Goal: Transaction & Acquisition: Purchase product/service

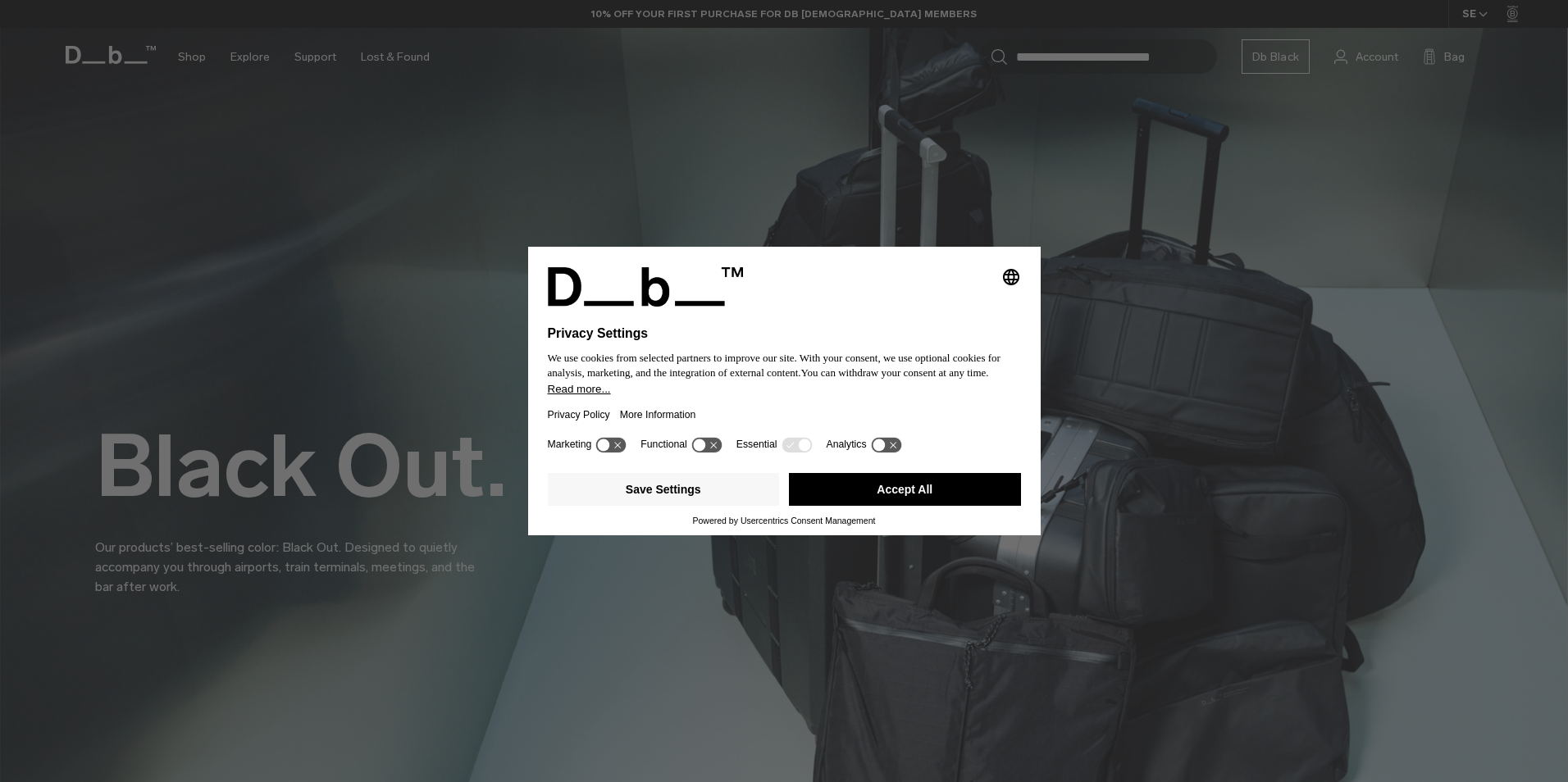
click at [976, 490] on button "Accept All" at bounding box center [904, 490] width 232 height 33
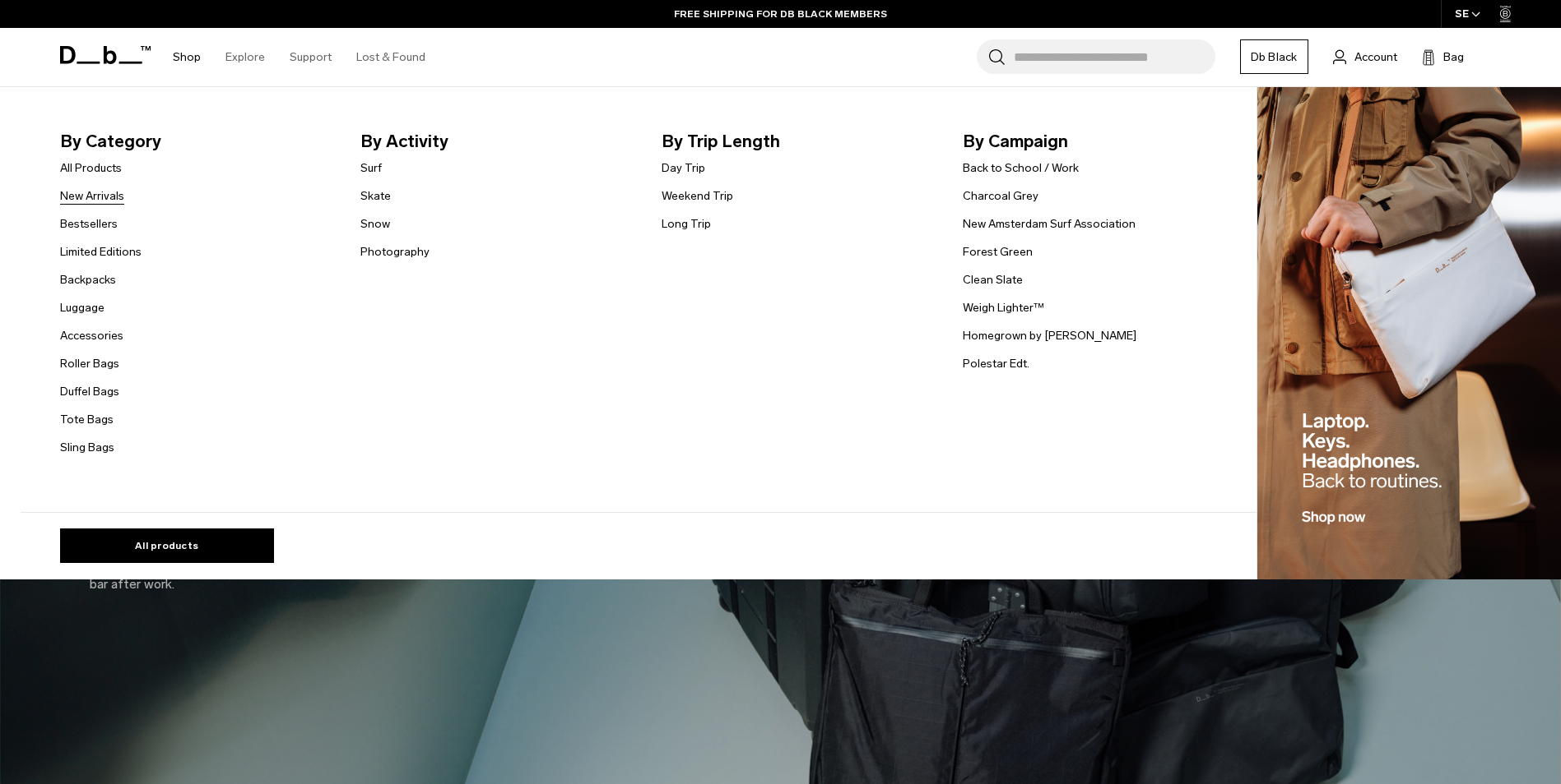
click at [114, 200] on link "New Arrivals" at bounding box center [91, 196] width 64 height 18
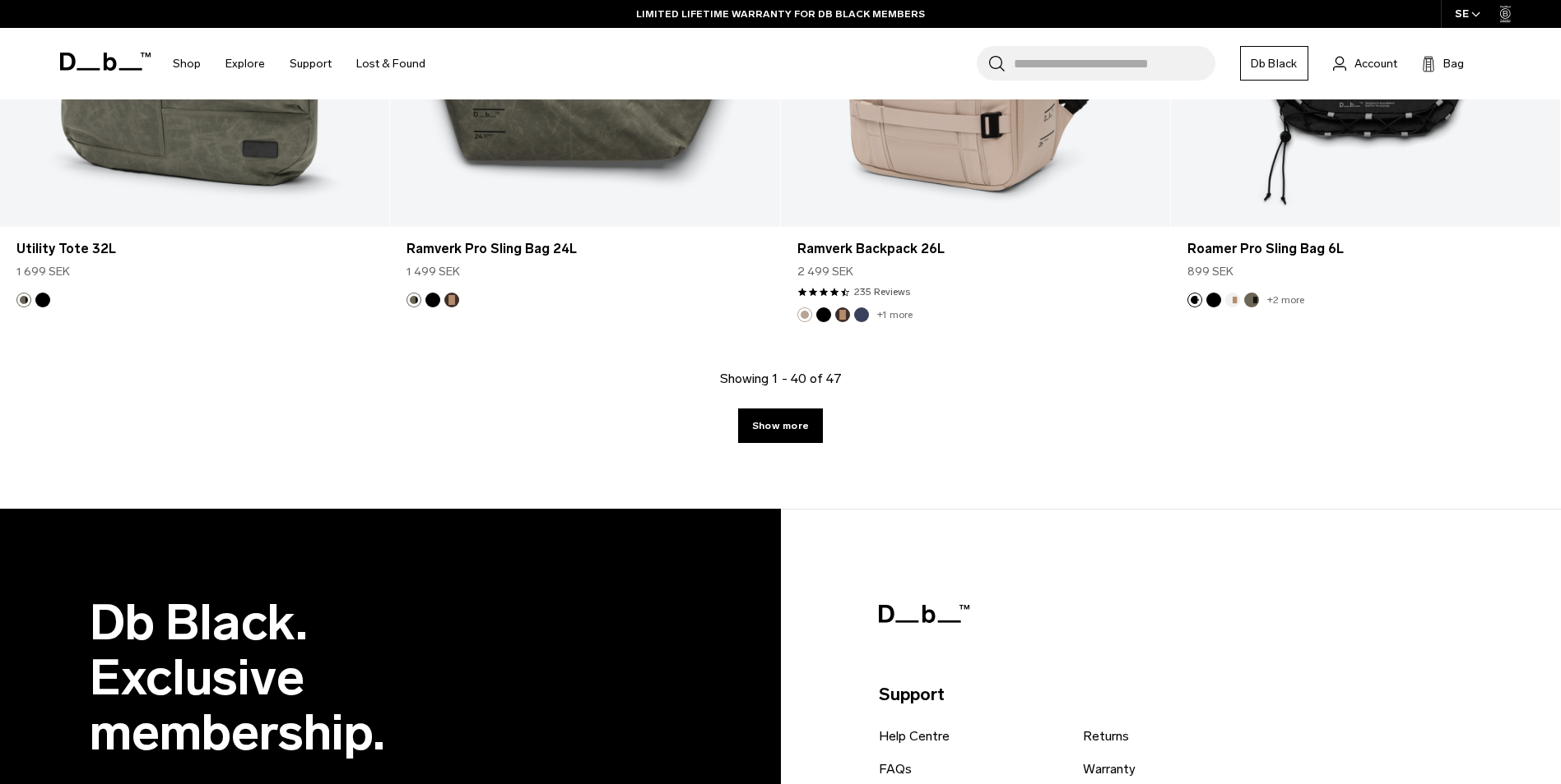
scroll to position [5838, 0]
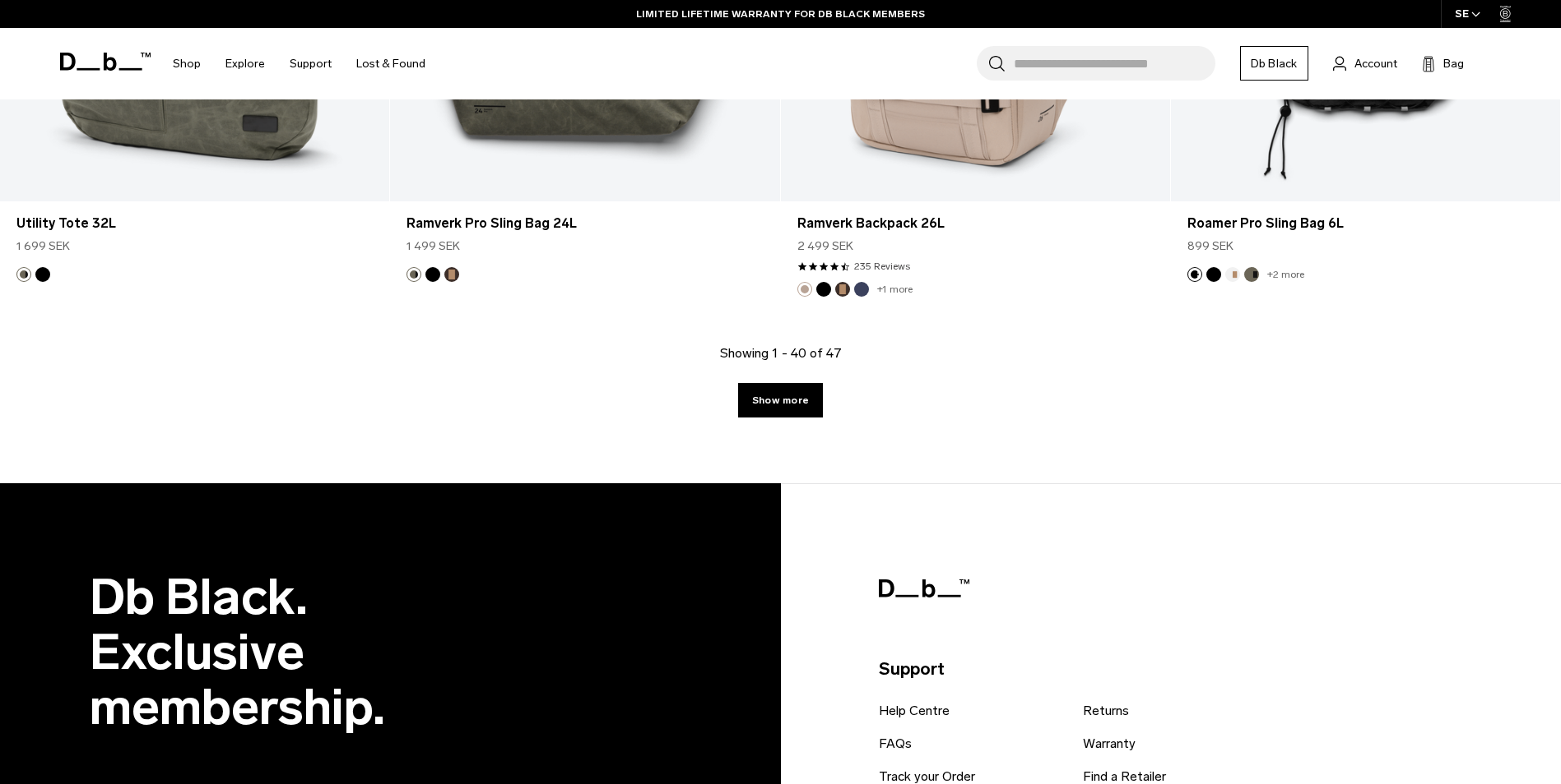
click at [787, 397] on link "Show more" at bounding box center [780, 399] width 84 height 34
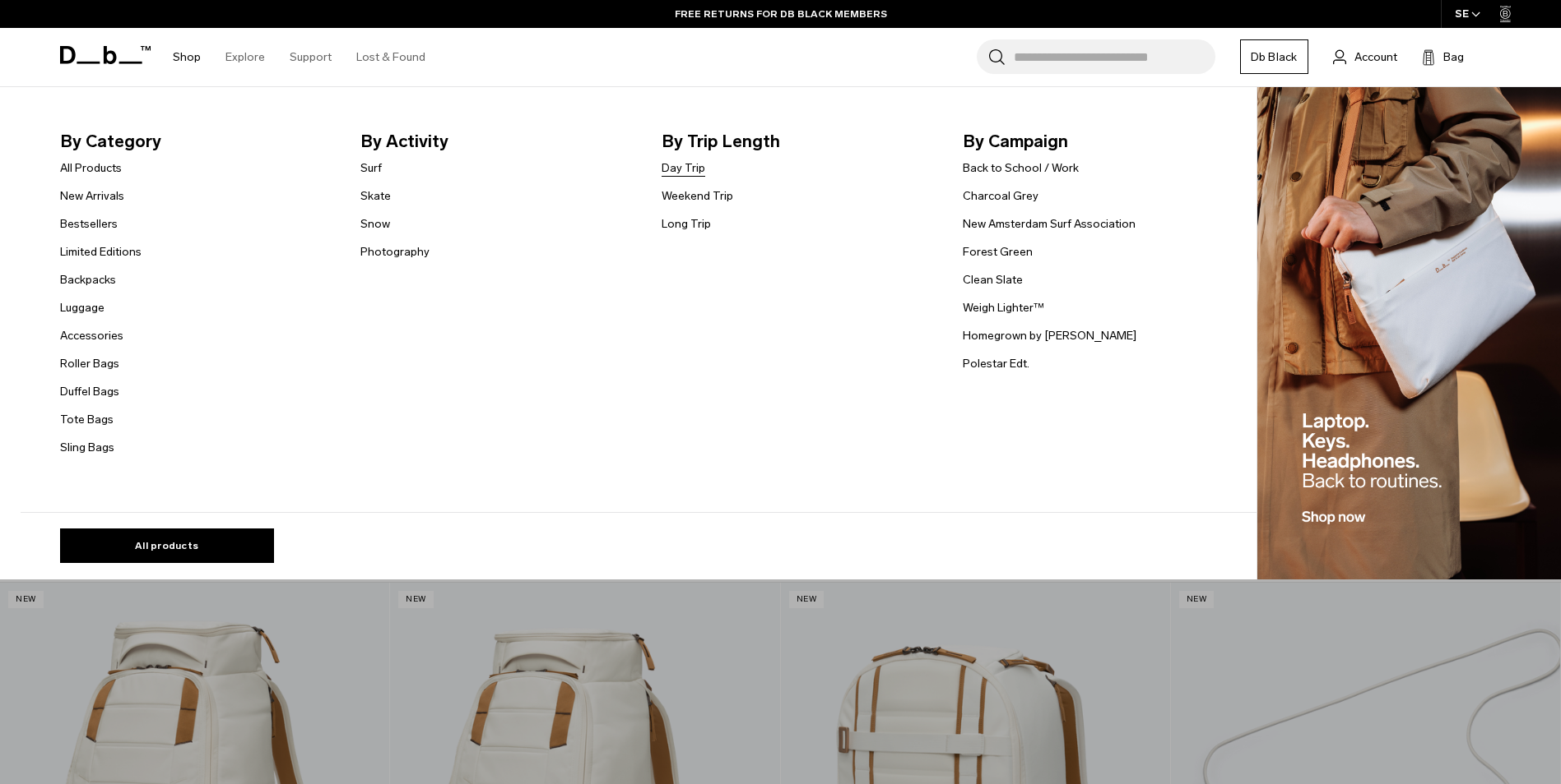
click at [691, 167] on link "Day Trip" at bounding box center [683, 169] width 43 height 18
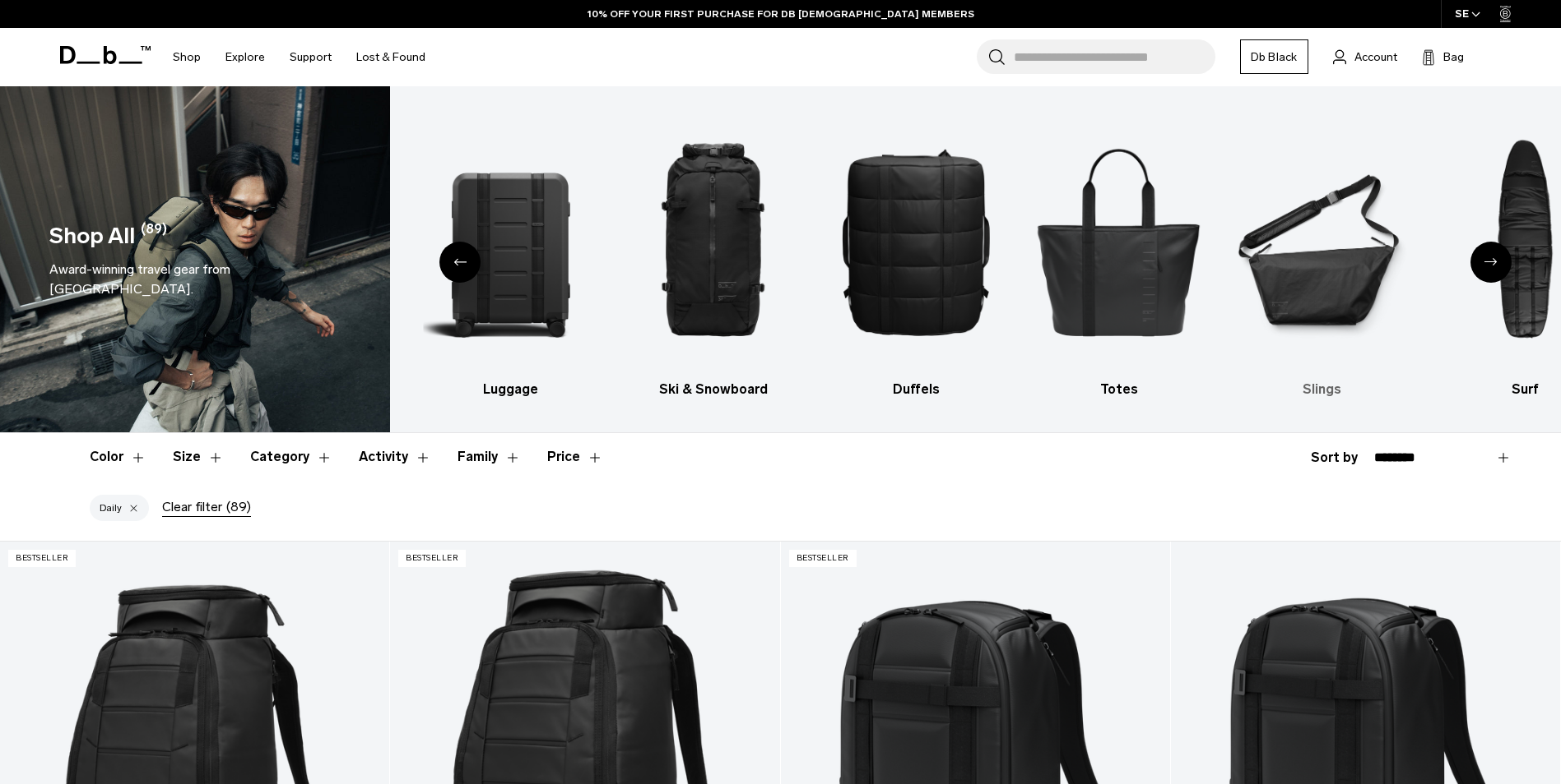
click at [1314, 256] on img "6 / 10" at bounding box center [1322, 241] width 175 height 261
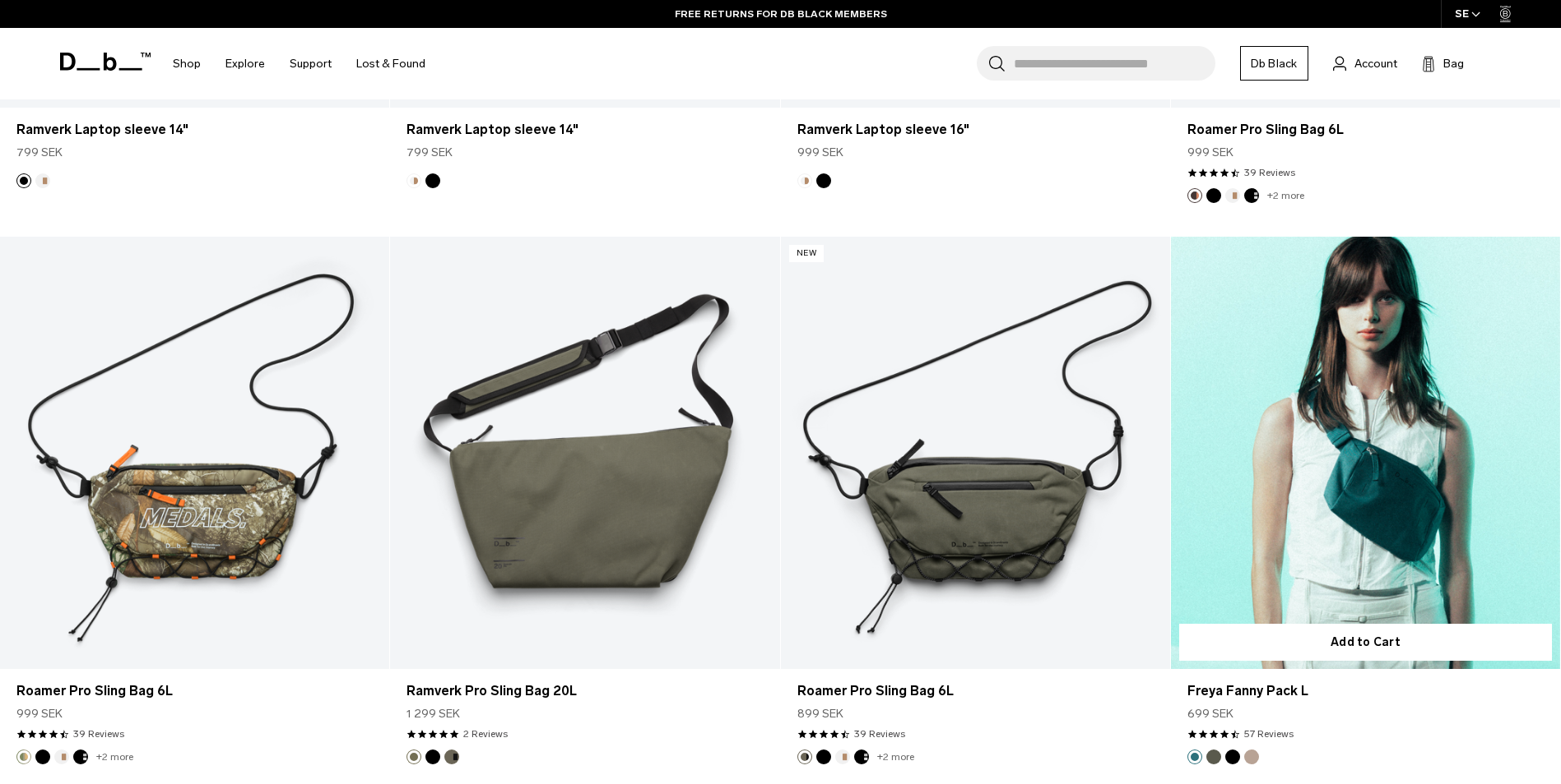
scroll to position [3124, 0]
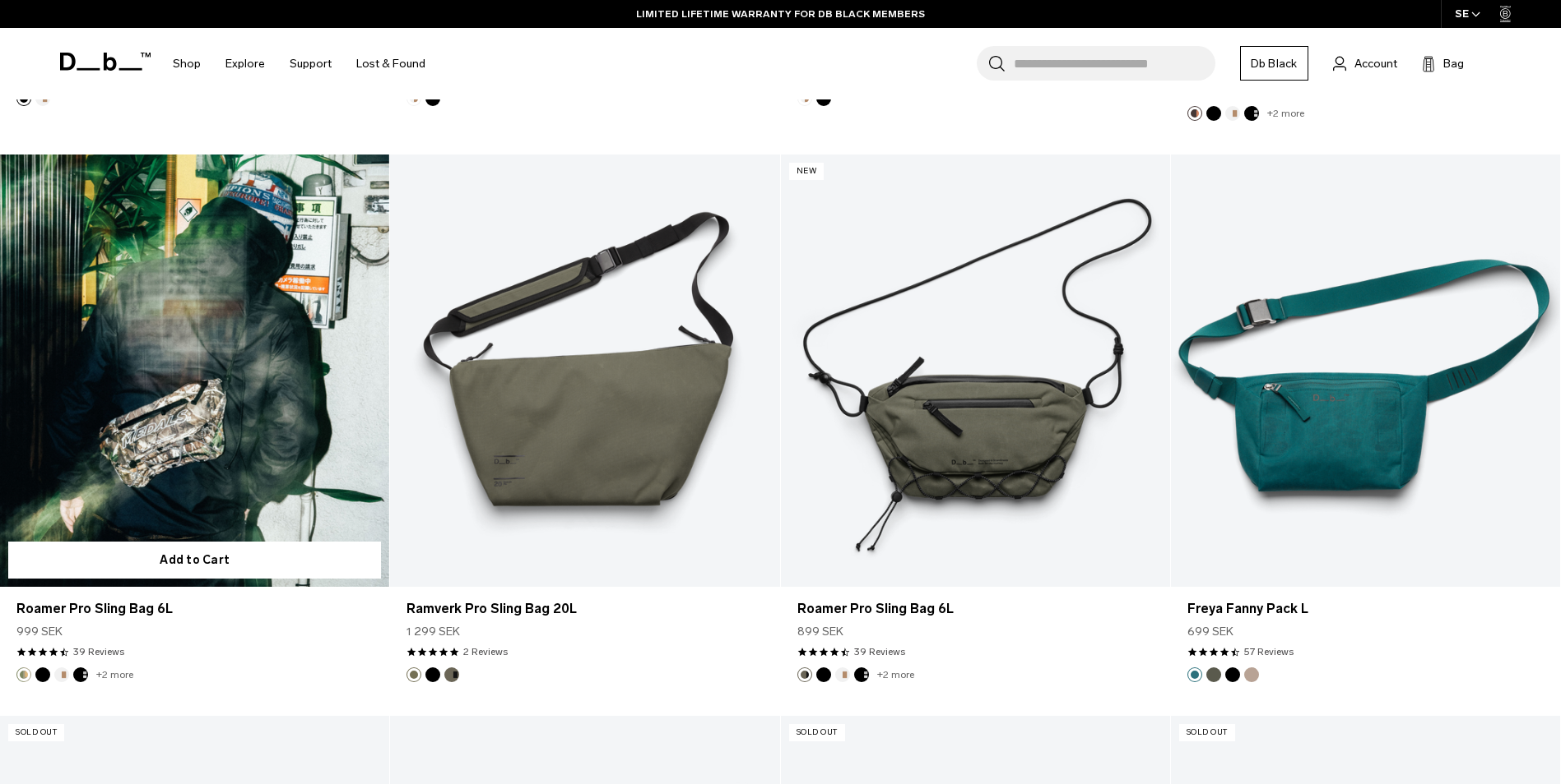
click at [223, 373] on link "Roamer Pro Sling Bag 6L" at bounding box center [194, 371] width 389 height 433
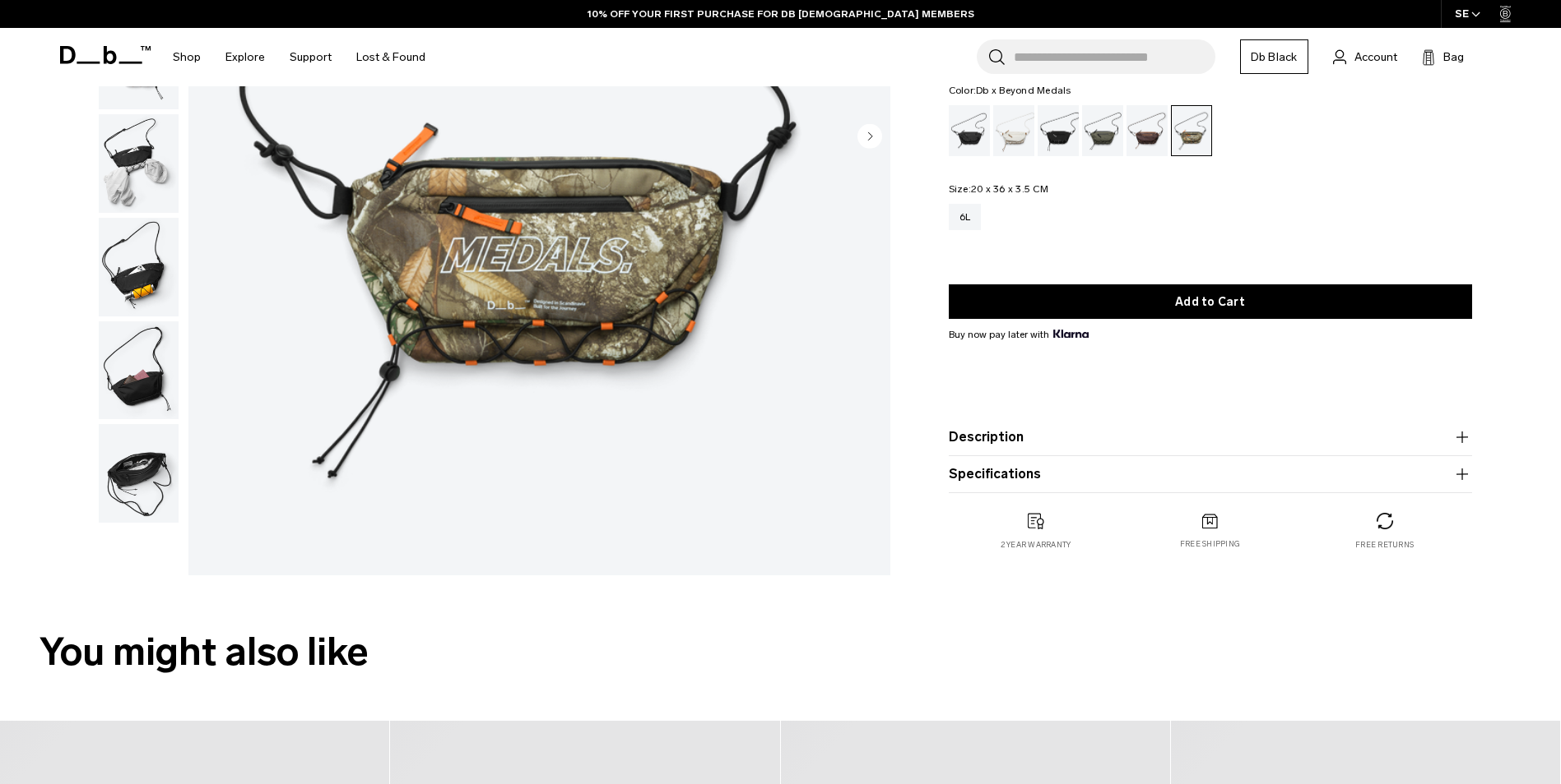
click at [165, 311] on img "button" at bounding box center [138, 267] width 80 height 99
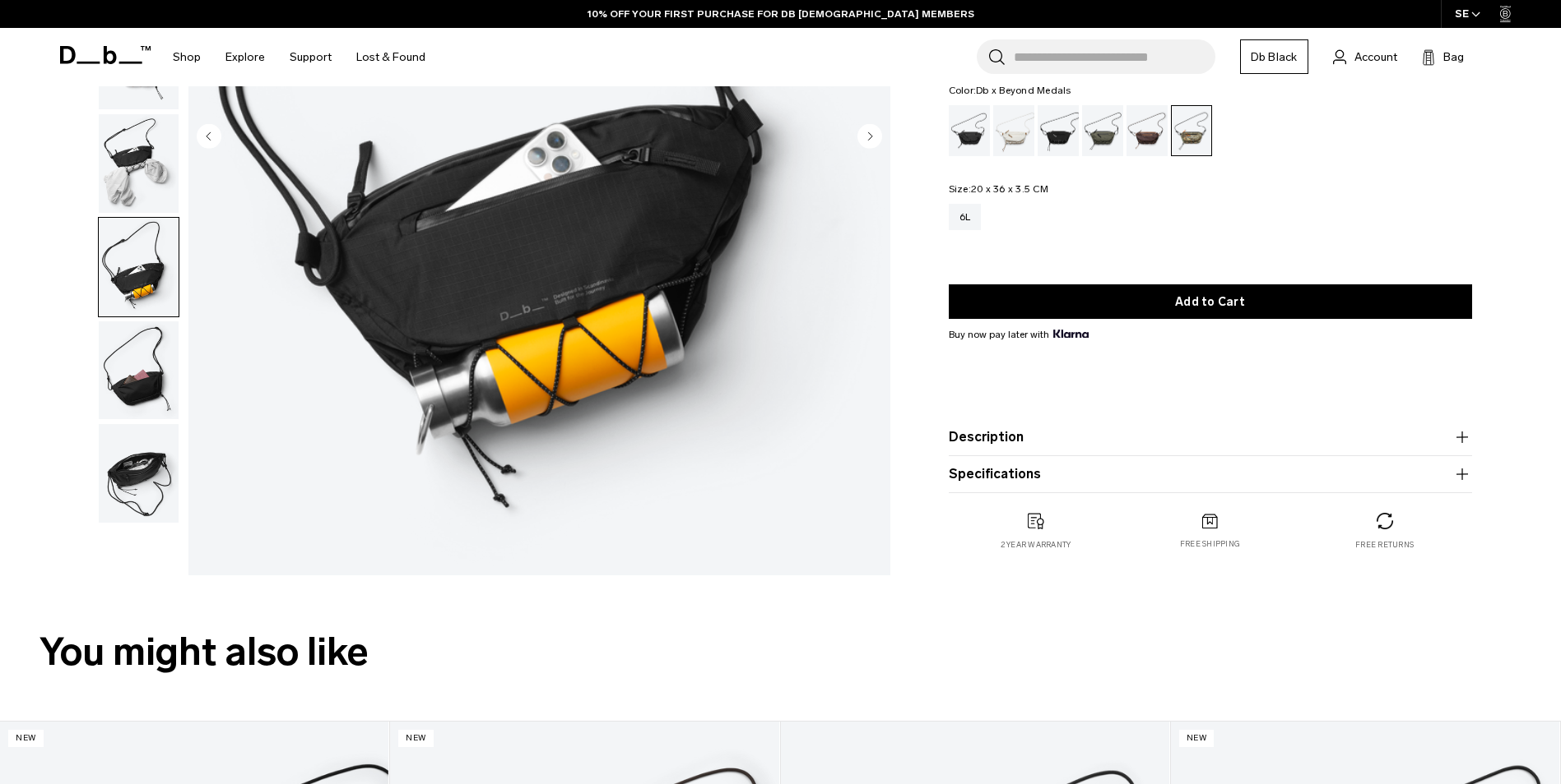
click at [145, 375] on img "button" at bounding box center [138, 371] width 80 height 99
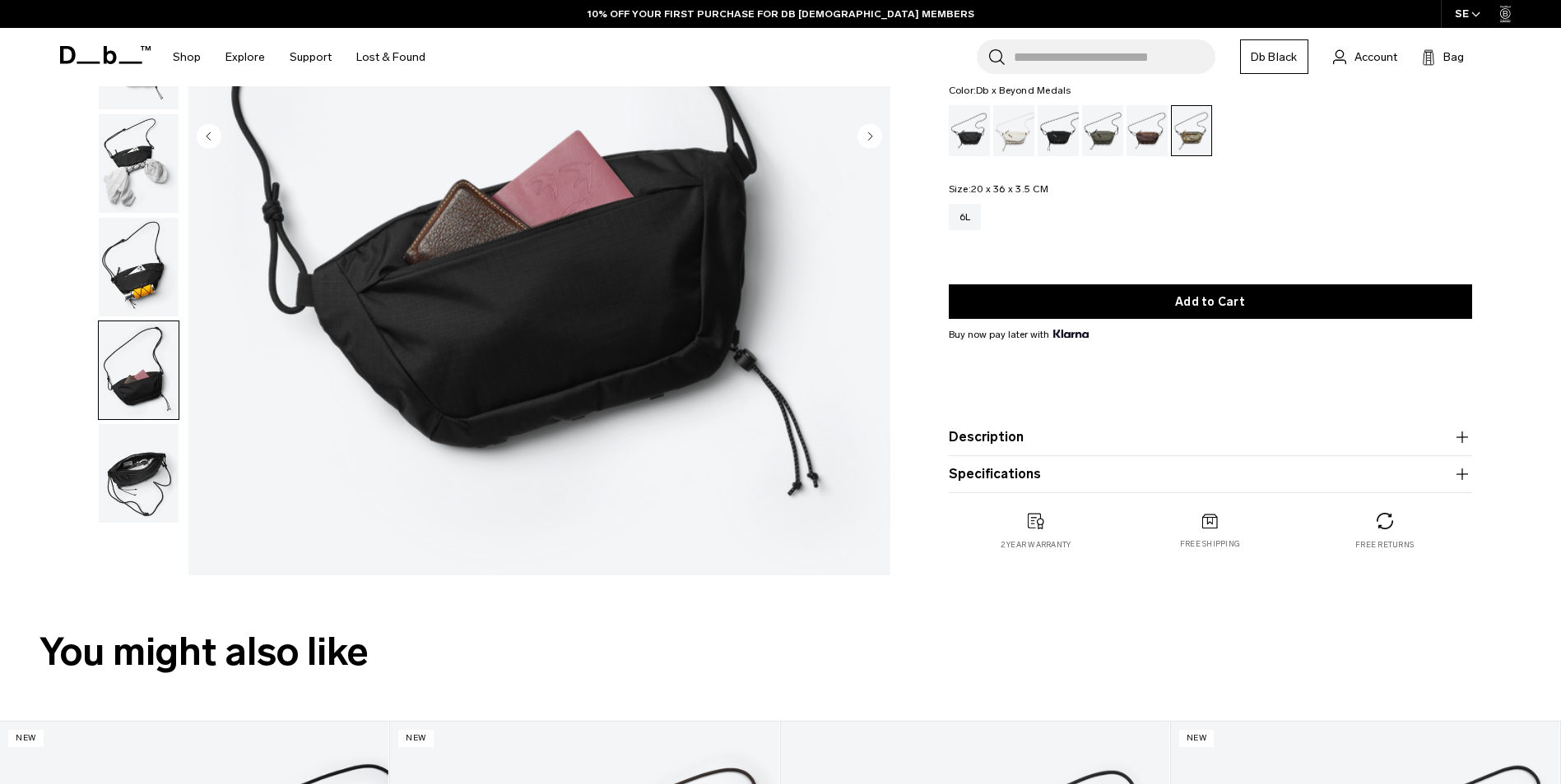
click at [144, 450] on img "button" at bounding box center [138, 473] width 80 height 99
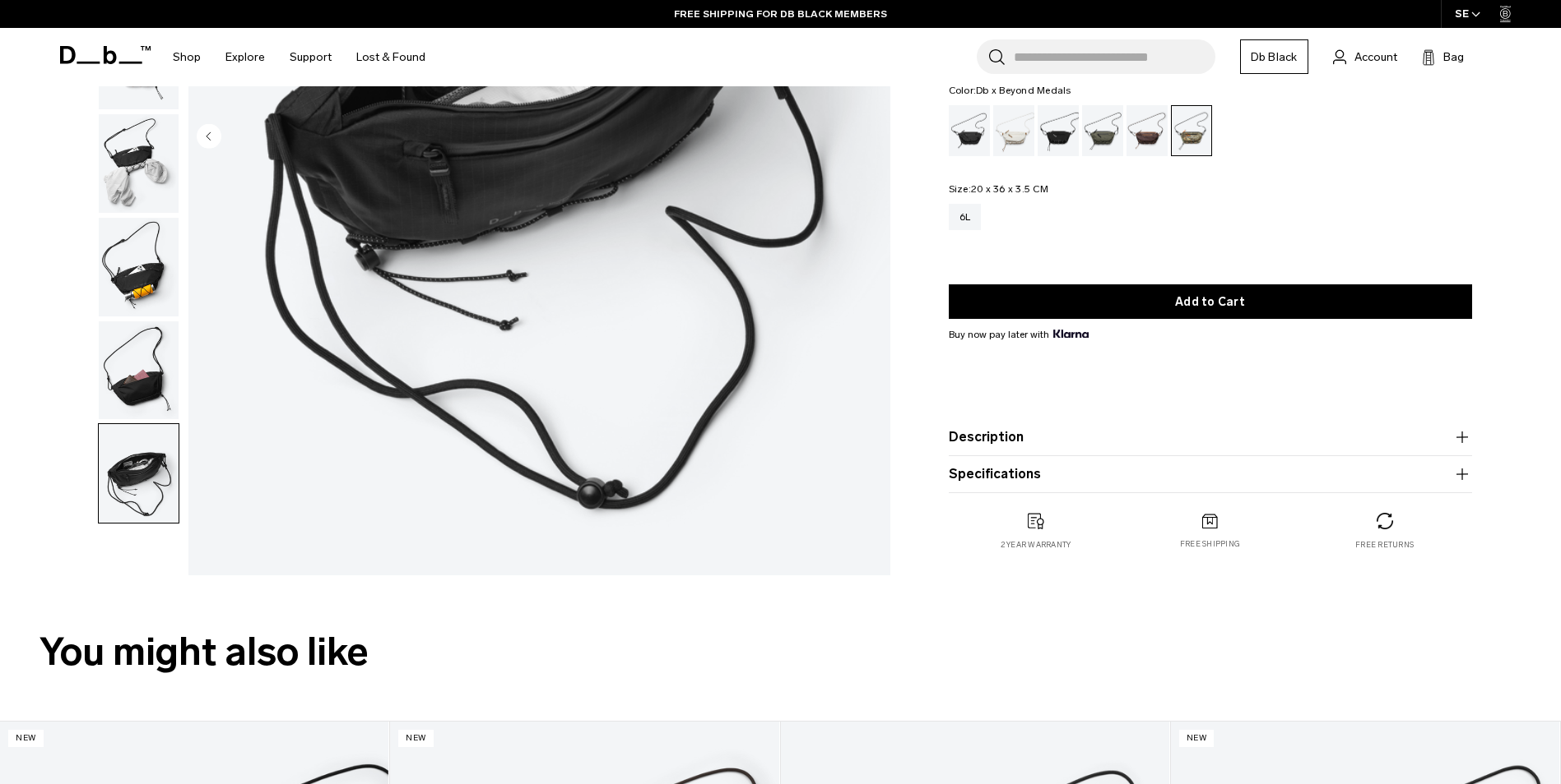
click at [125, 234] on img "button" at bounding box center [138, 267] width 80 height 99
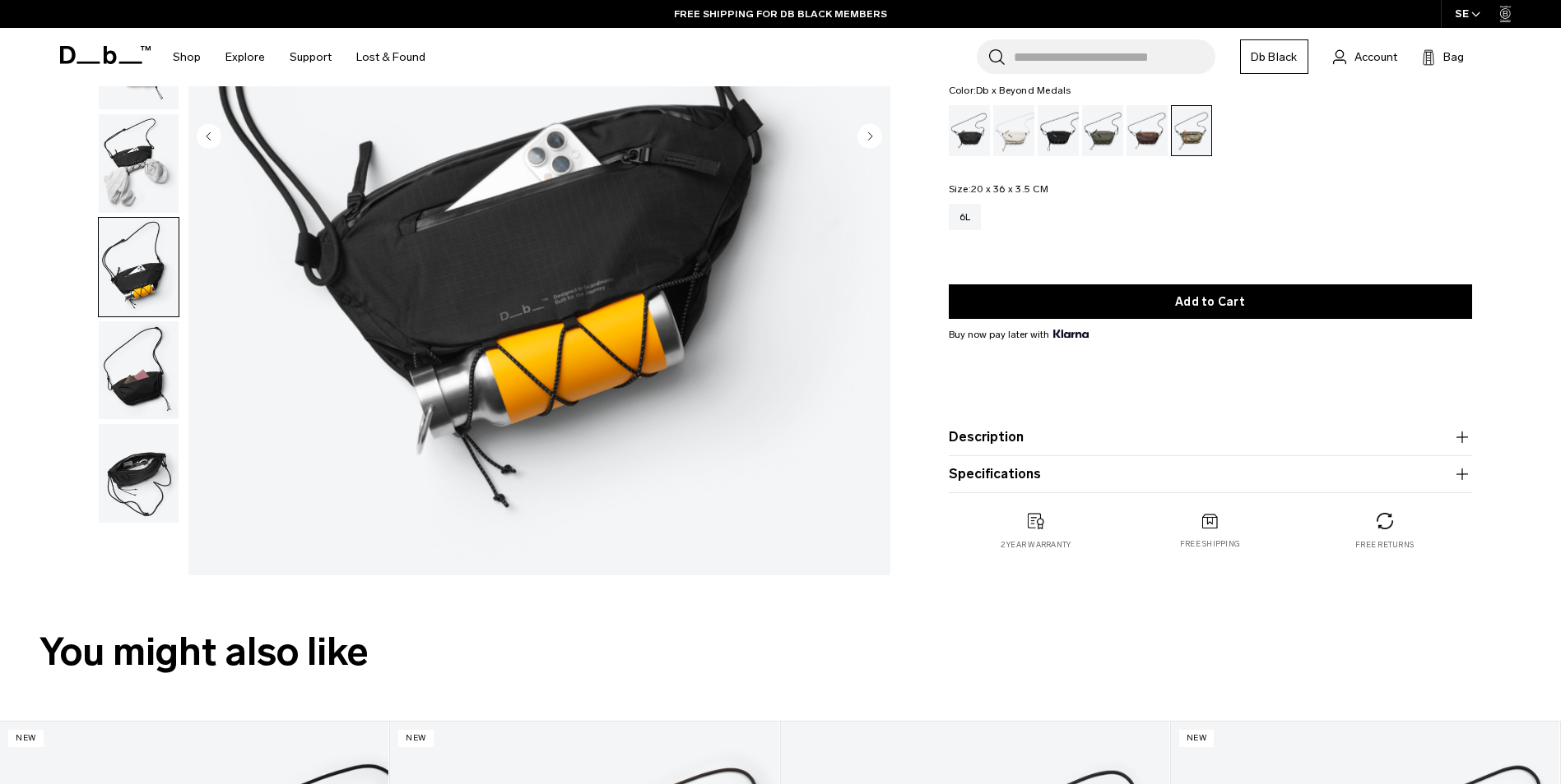
click at [129, 192] on img "button" at bounding box center [138, 163] width 80 height 99
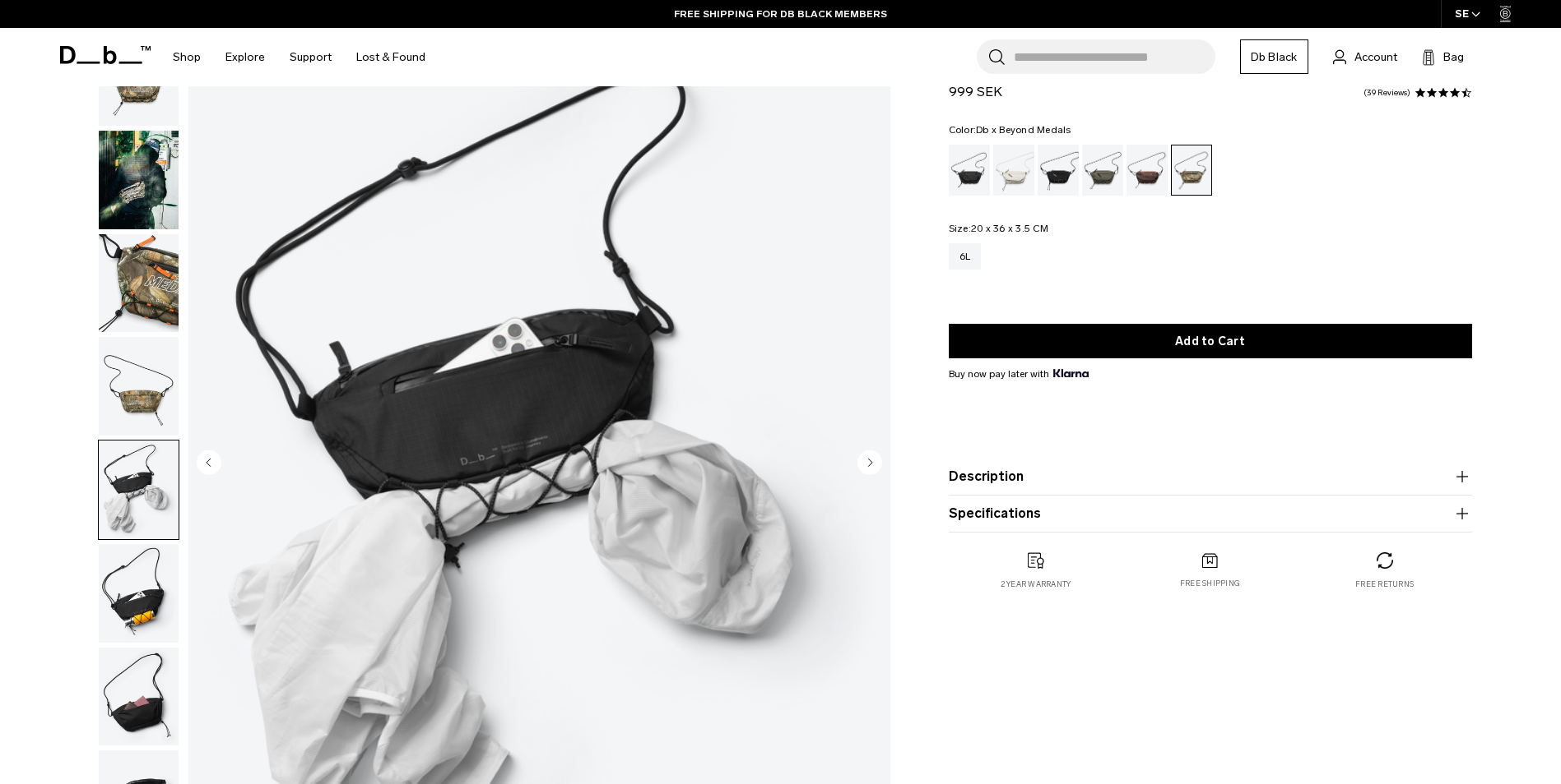
scroll to position [82, 0]
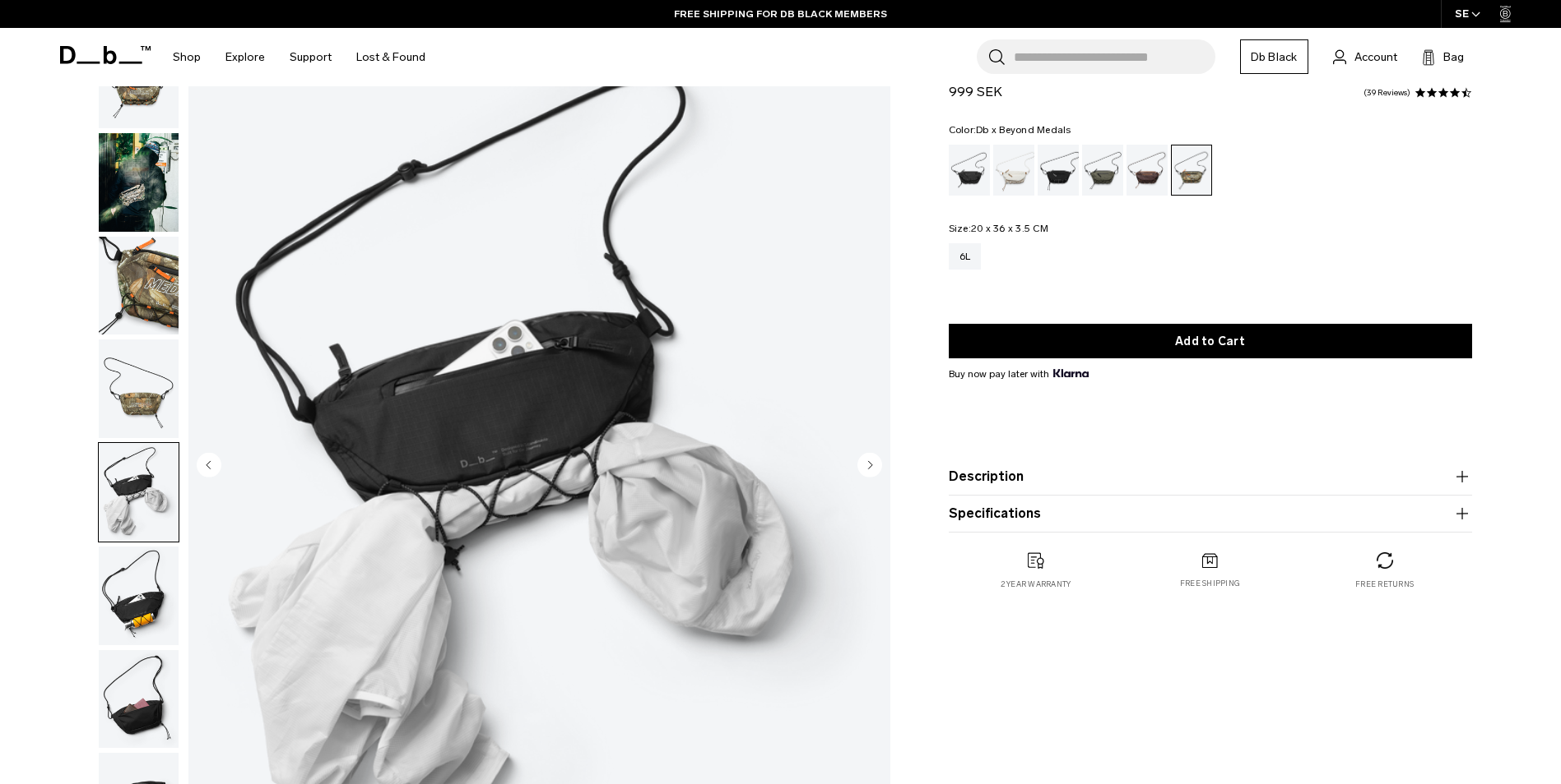
click at [162, 269] on img "button" at bounding box center [138, 286] width 80 height 99
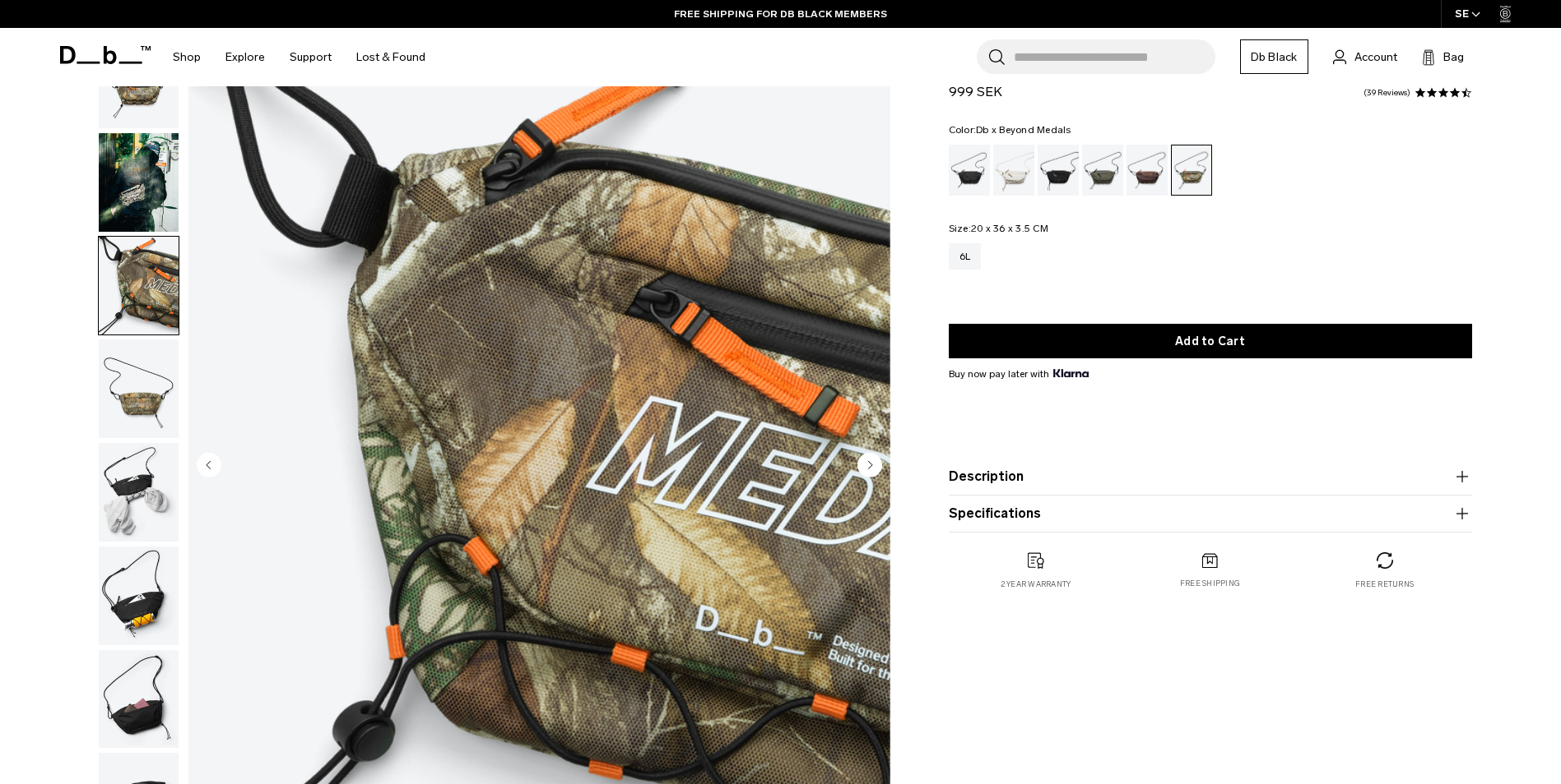
click at [135, 204] on img "button" at bounding box center [138, 183] width 80 height 99
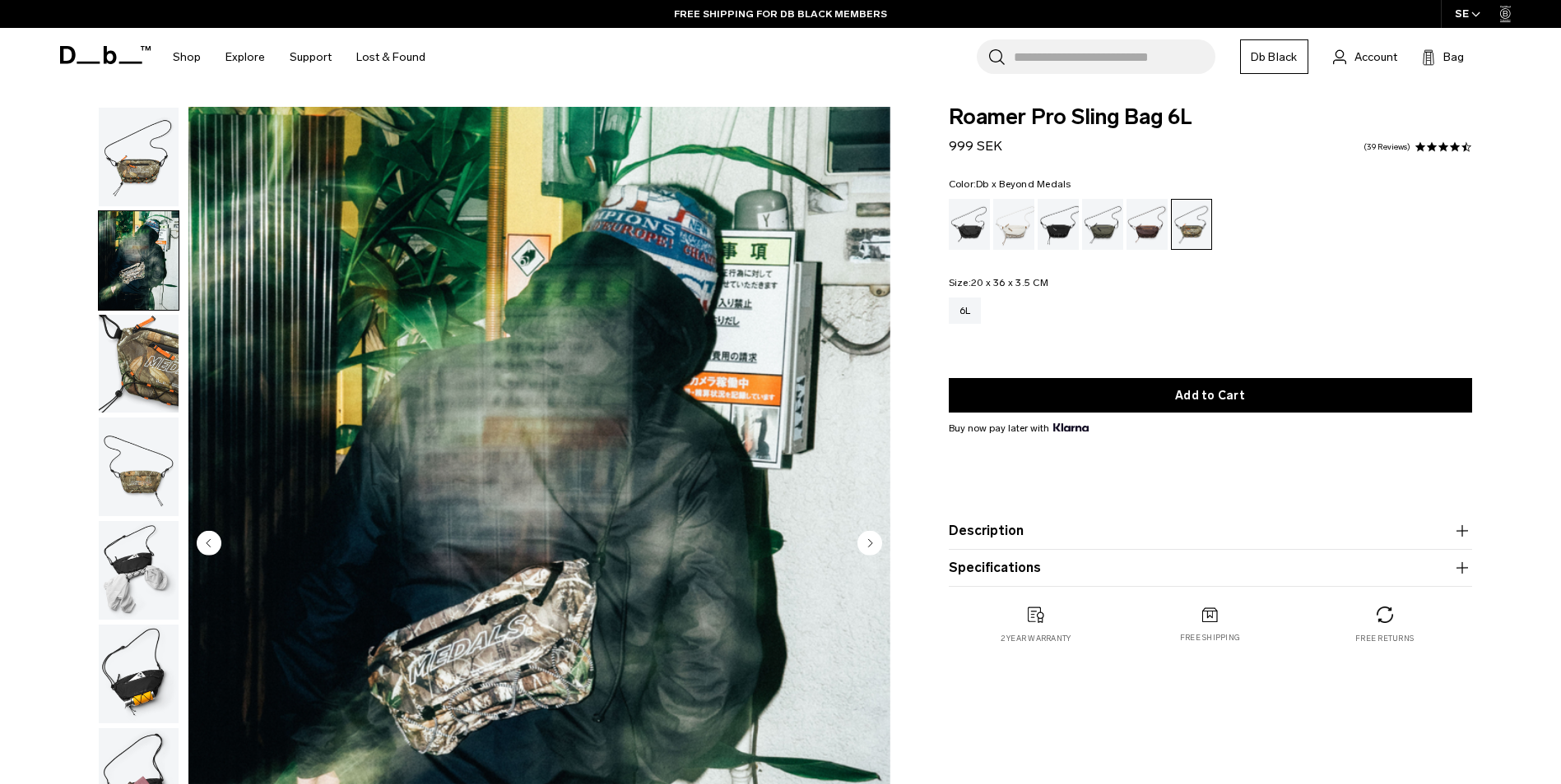
scroll to position [0, 0]
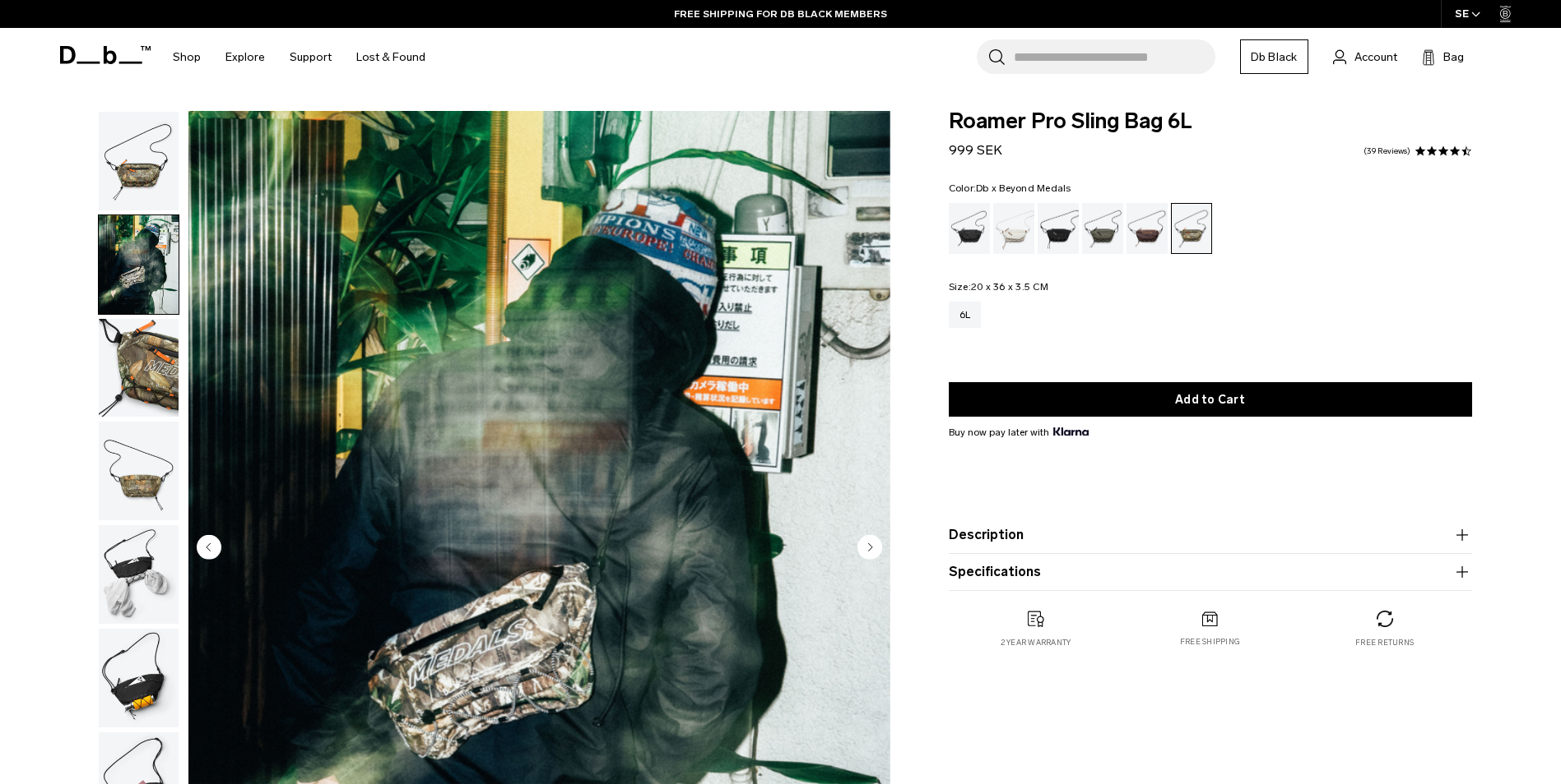
click at [157, 255] on img "button" at bounding box center [138, 265] width 80 height 99
click at [144, 176] on img "button" at bounding box center [138, 161] width 80 height 99
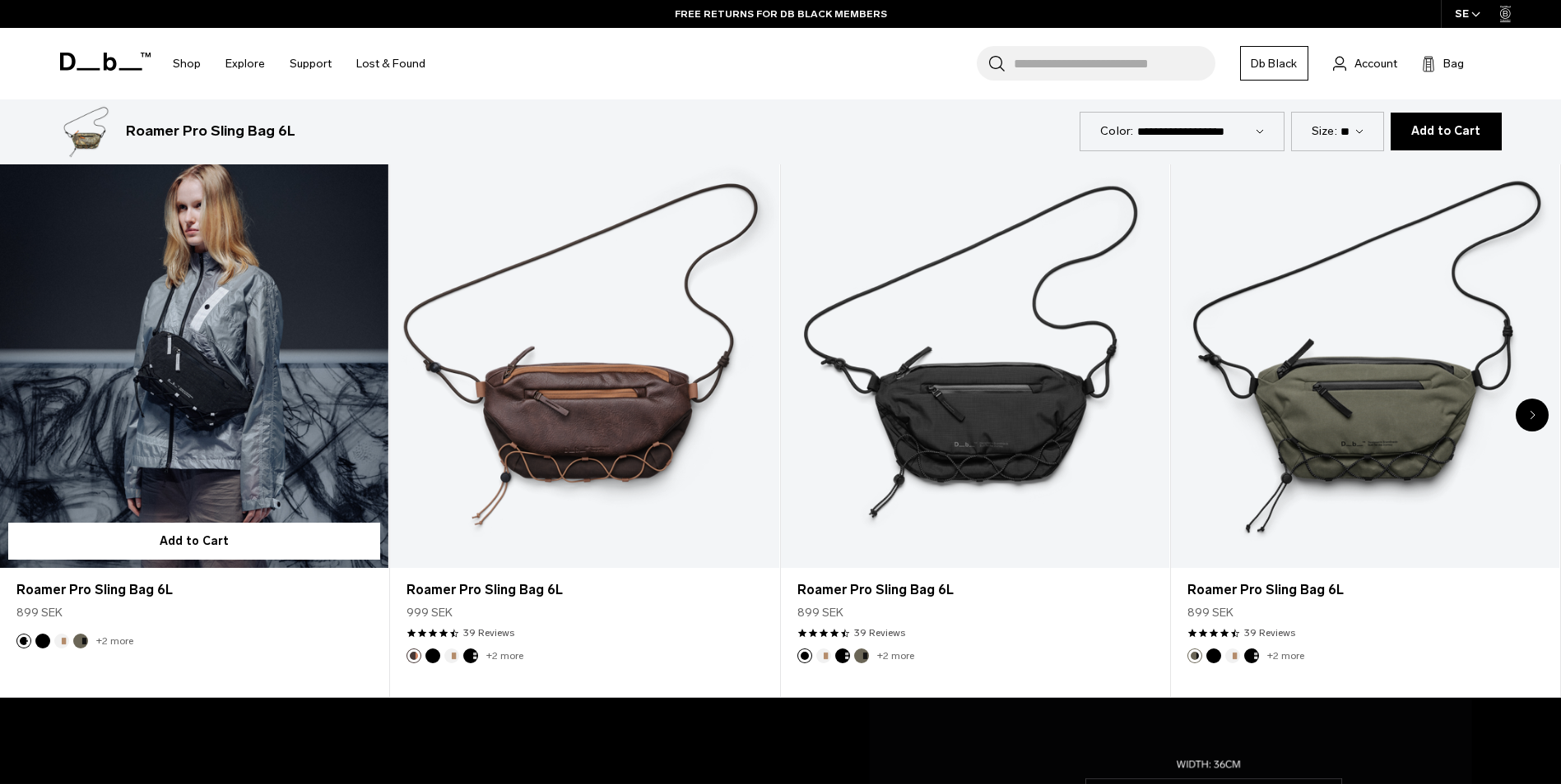
scroll to position [1151, 0]
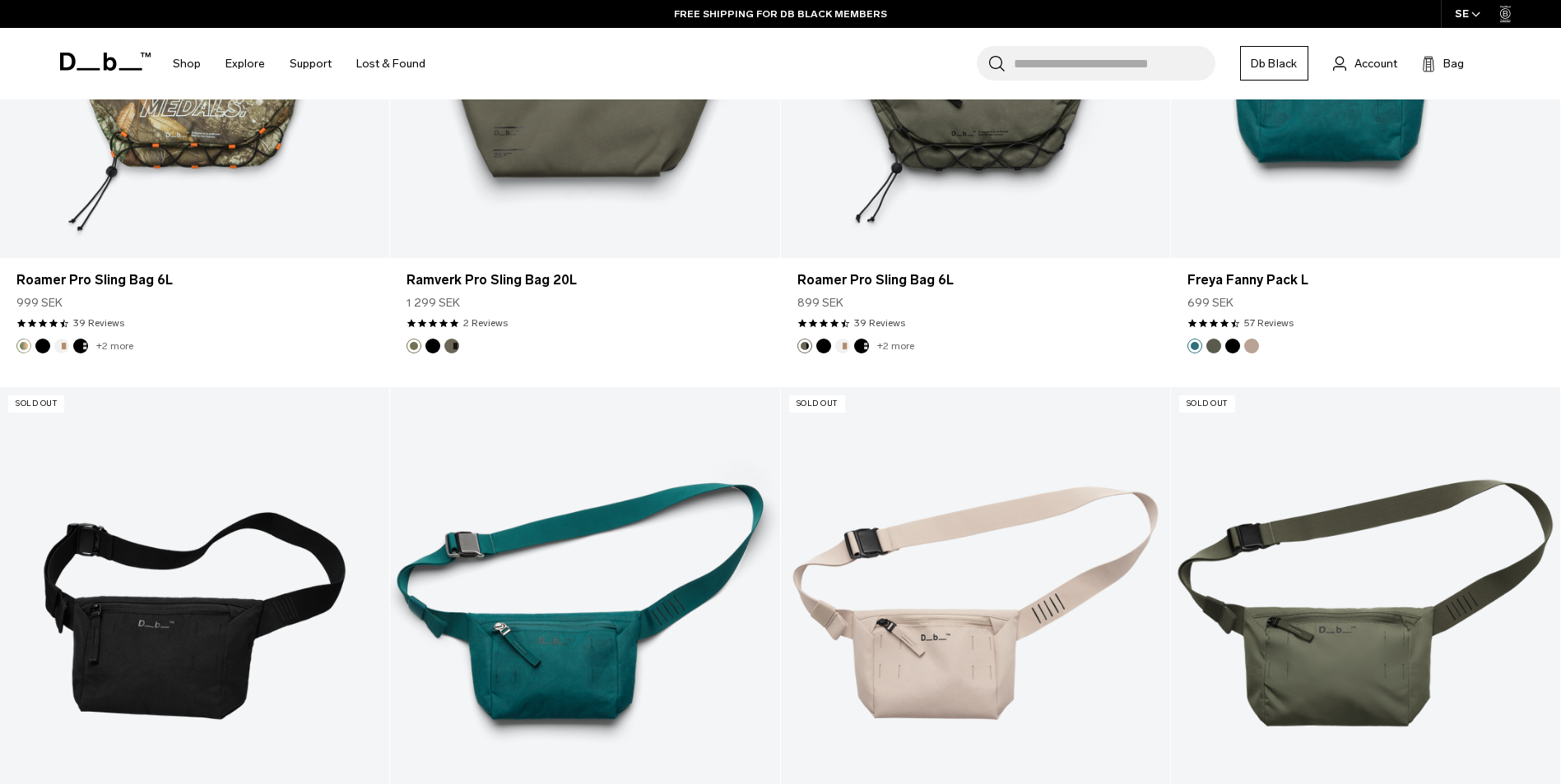
scroll to position [3783, 0]
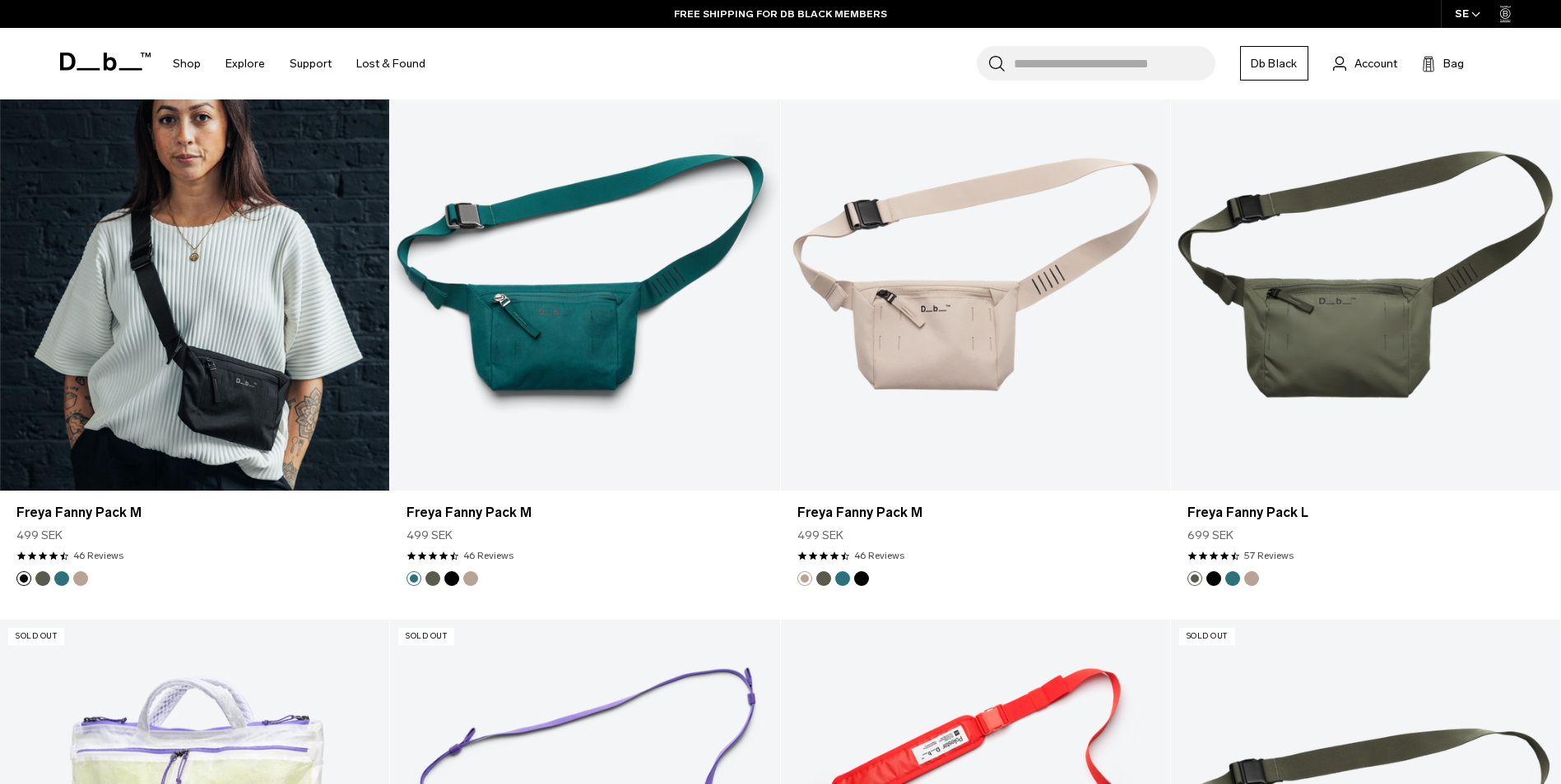
click at [207, 429] on link "Freya Fanny Pack M" at bounding box center [194, 274] width 389 height 433
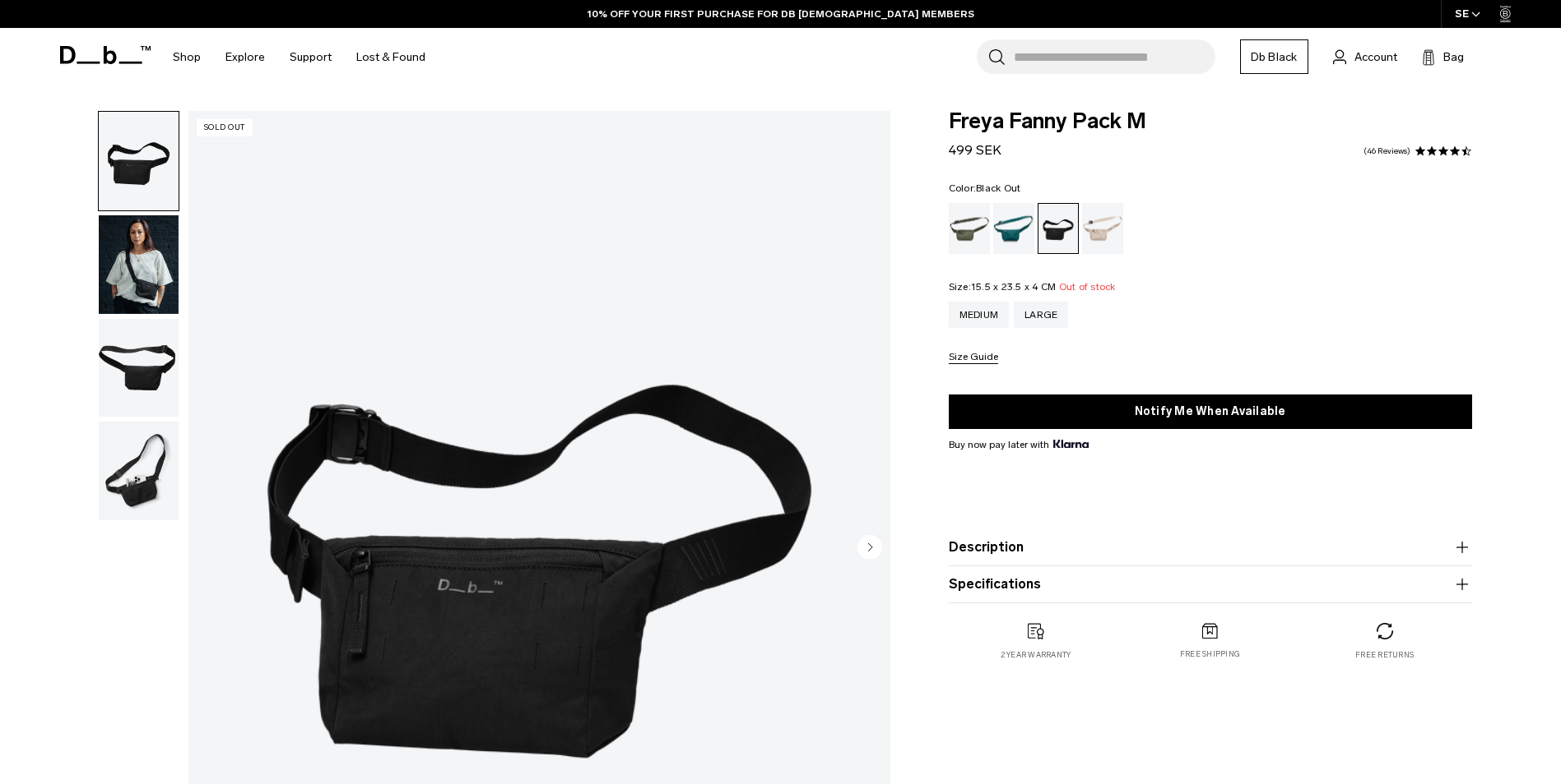
click at [130, 483] on img "button" at bounding box center [138, 471] width 80 height 99
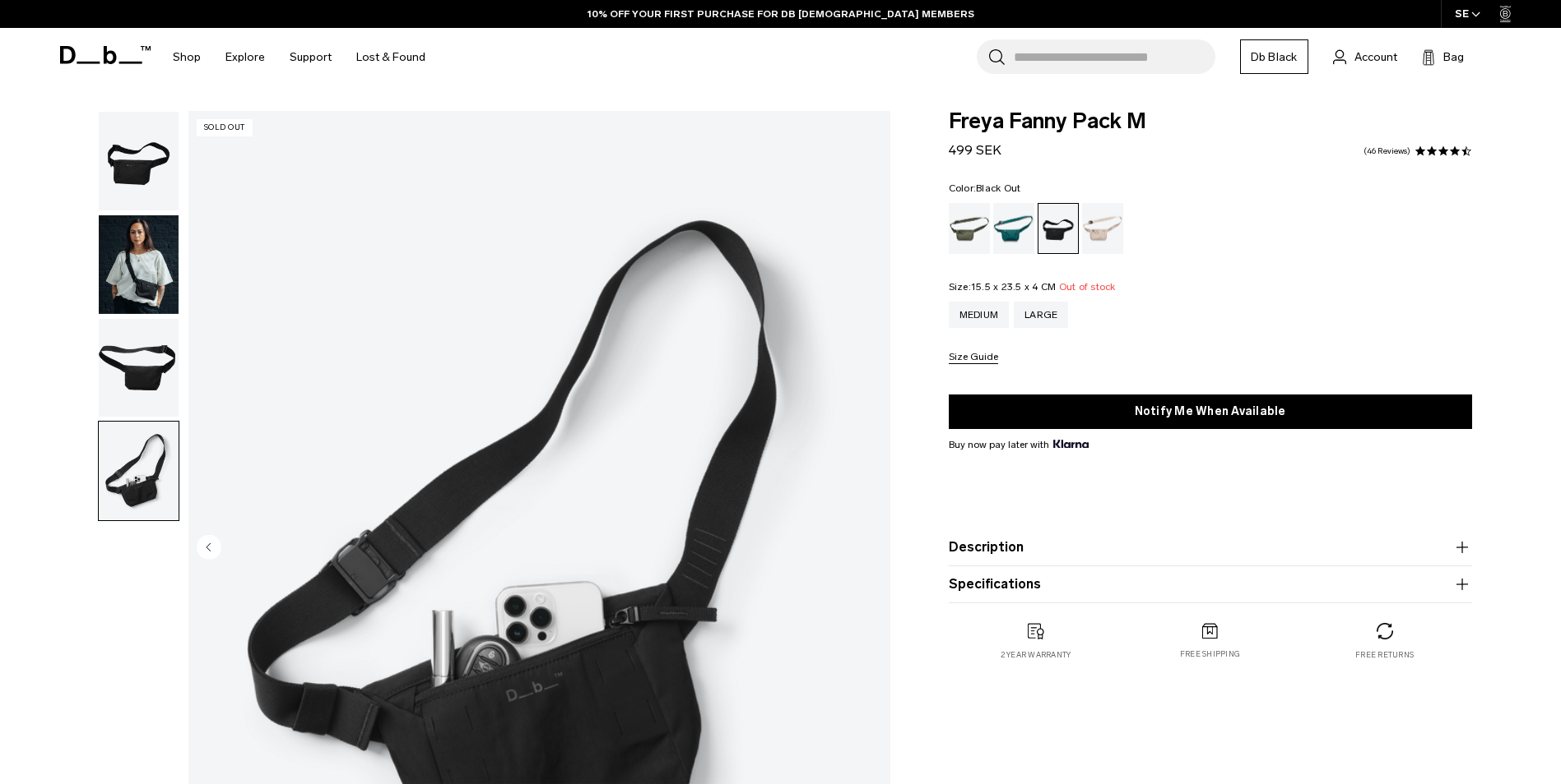
click at [128, 384] on img "button" at bounding box center [138, 368] width 80 height 99
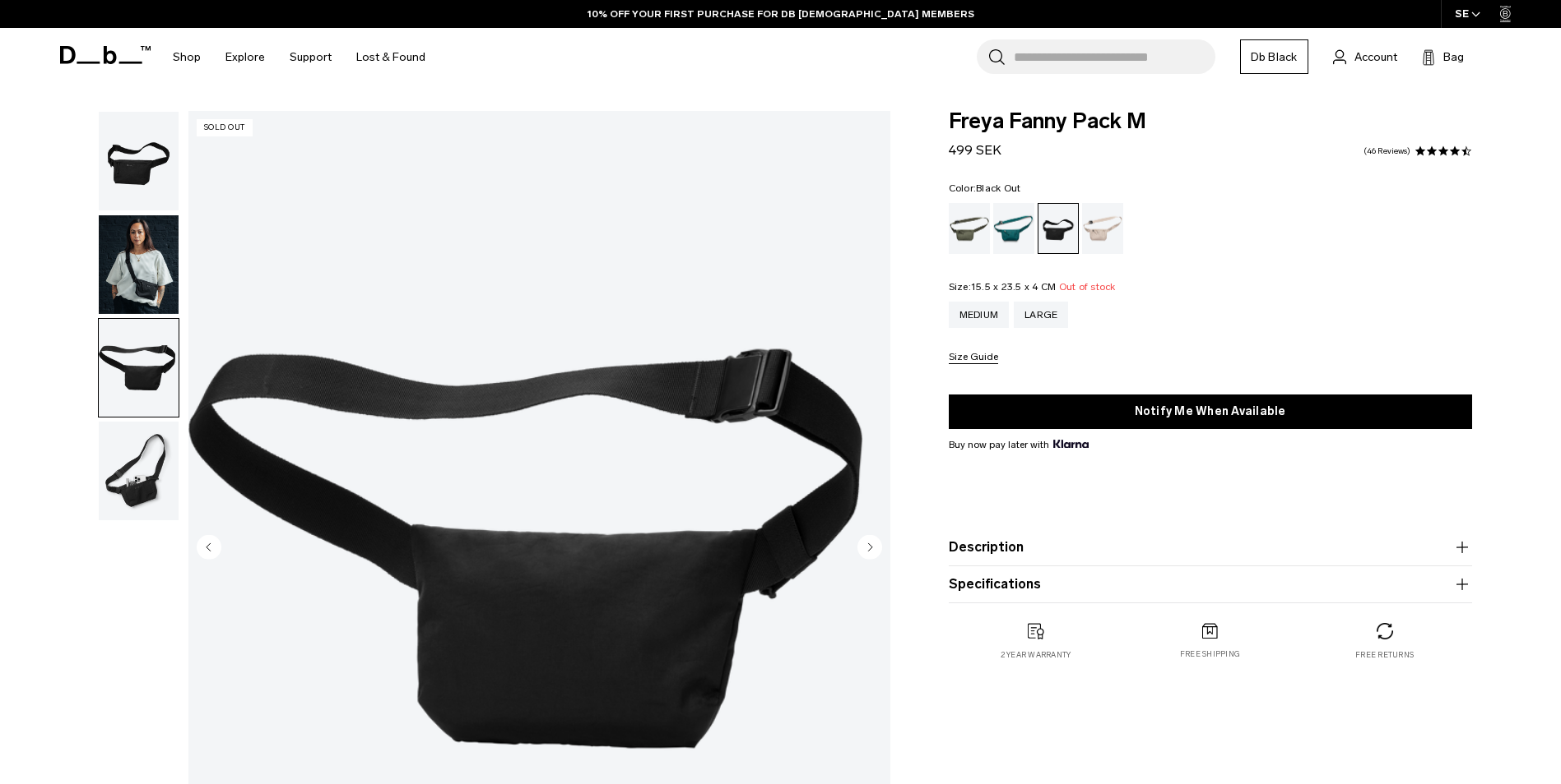
click at [127, 303] on img "button" at bounding box center [138, 265] width 80 height 99
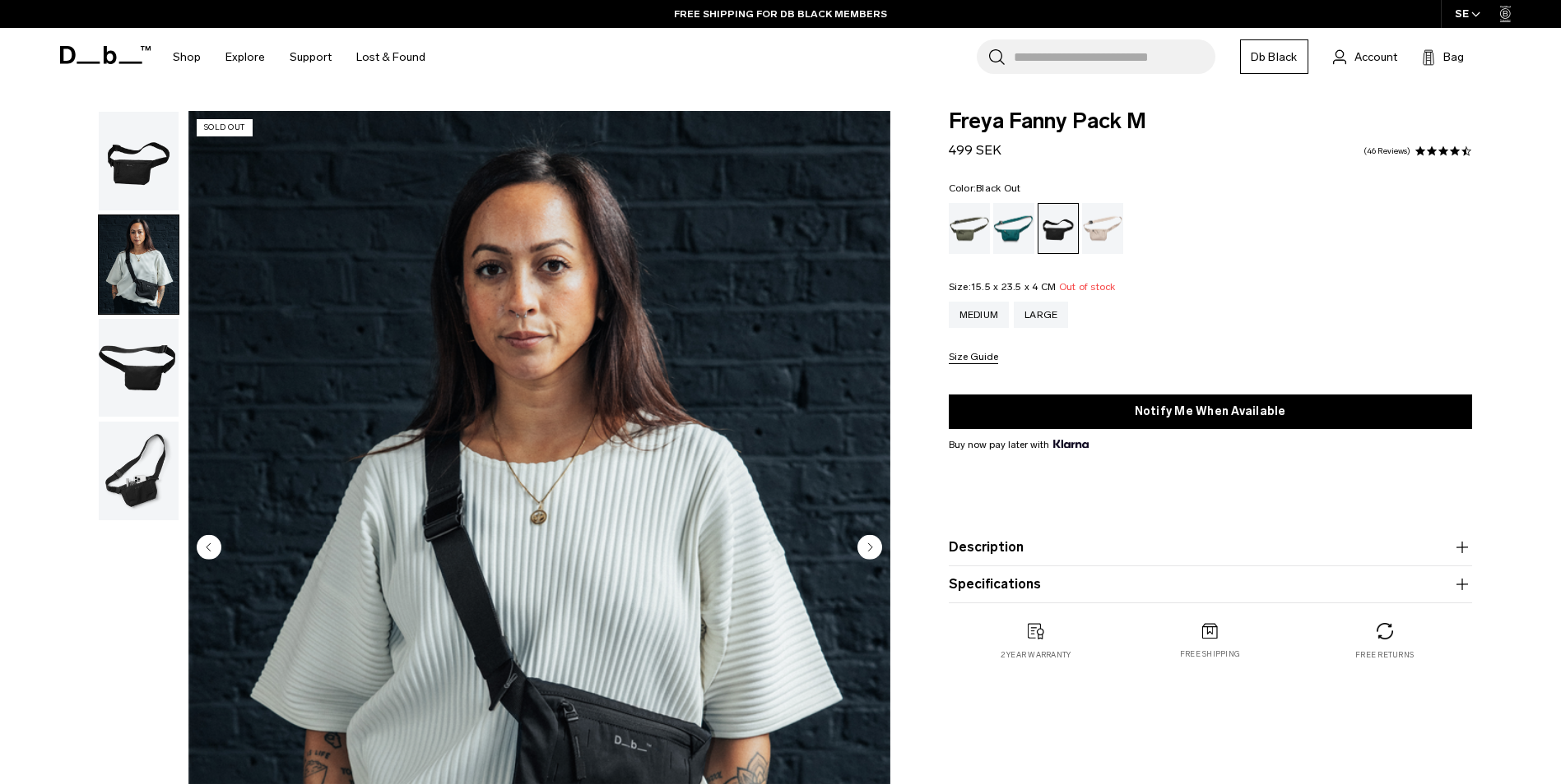
scroll to position [246, 0]
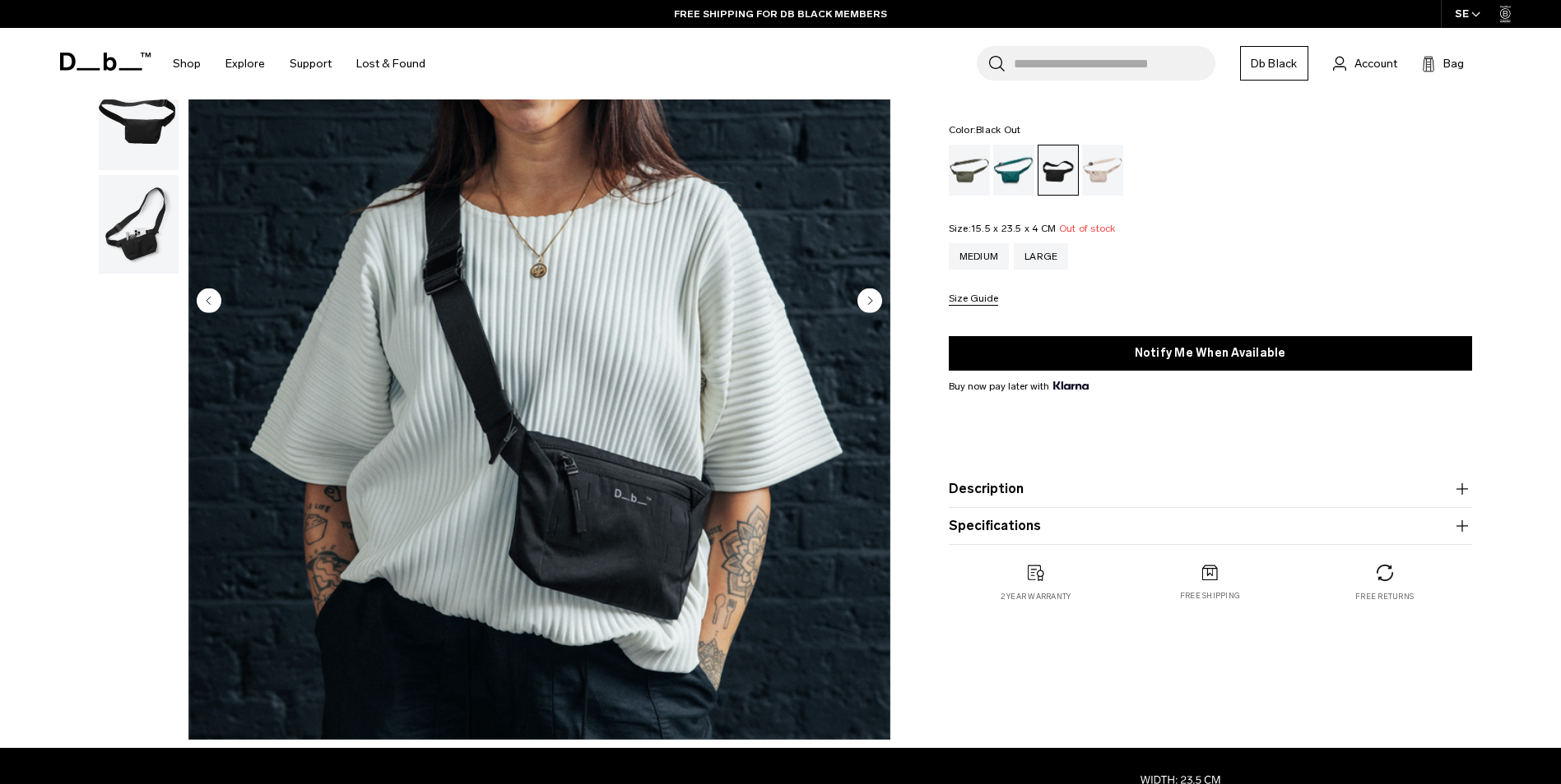
click at [874, 298] on circle "Next slide" at bounding box center [869, 299] width 25 height 25
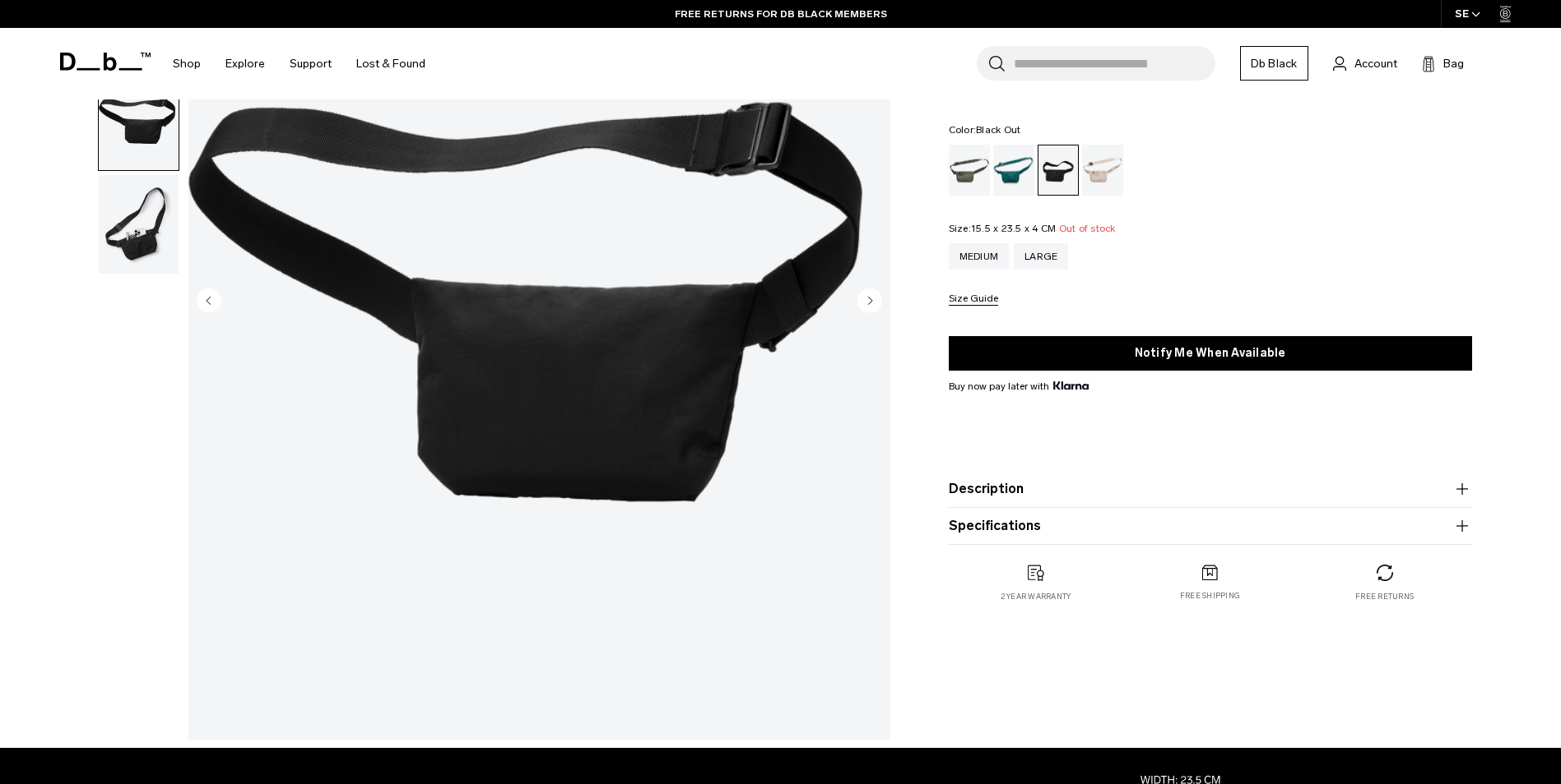
click at [874, 298] on circle "Next slide" at bounding box center [869, 299] width 25 height 25
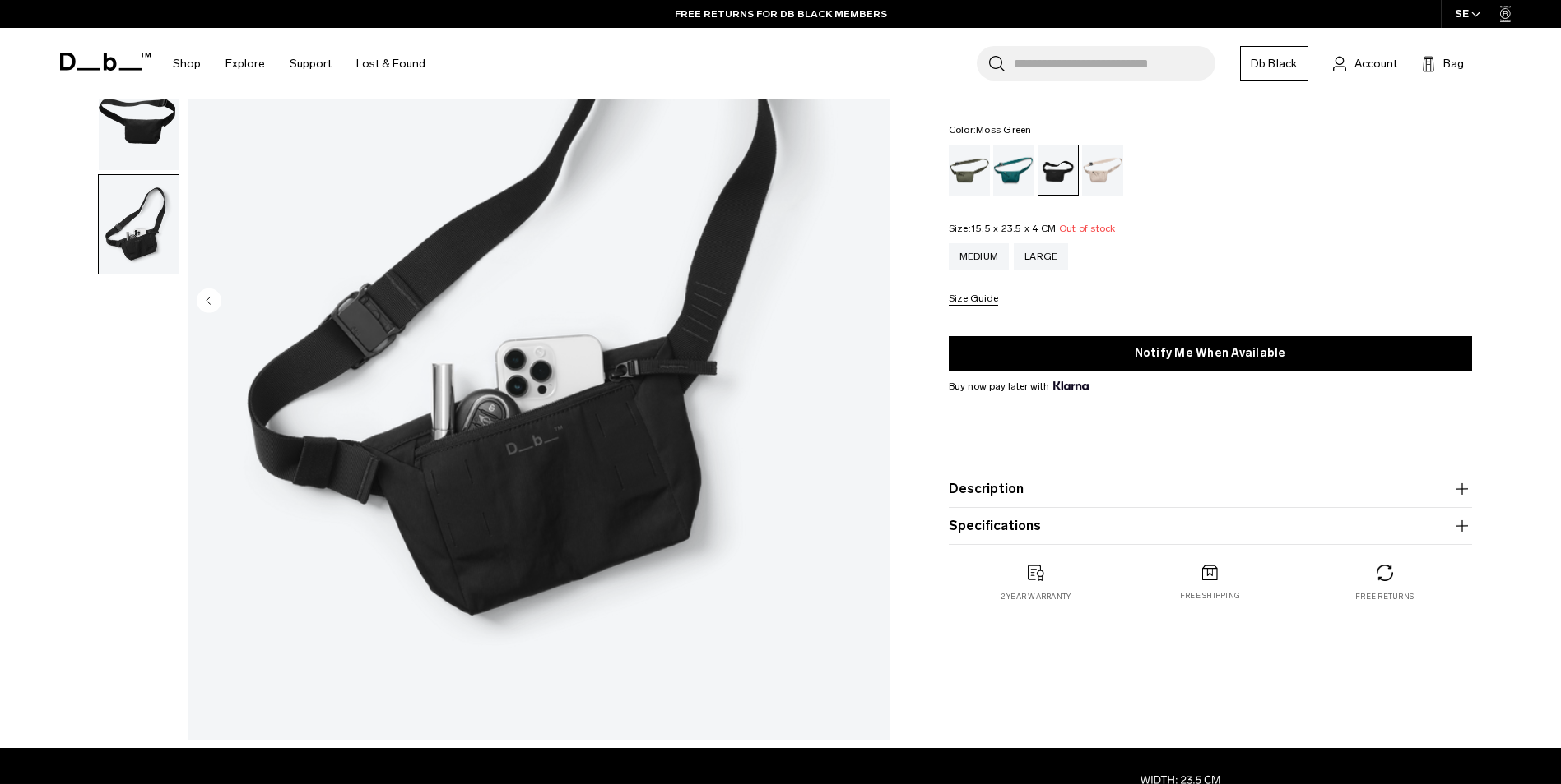
click at [975, 165] on div "Moss Green" at bounding box center [969, 170] width 42 height 51
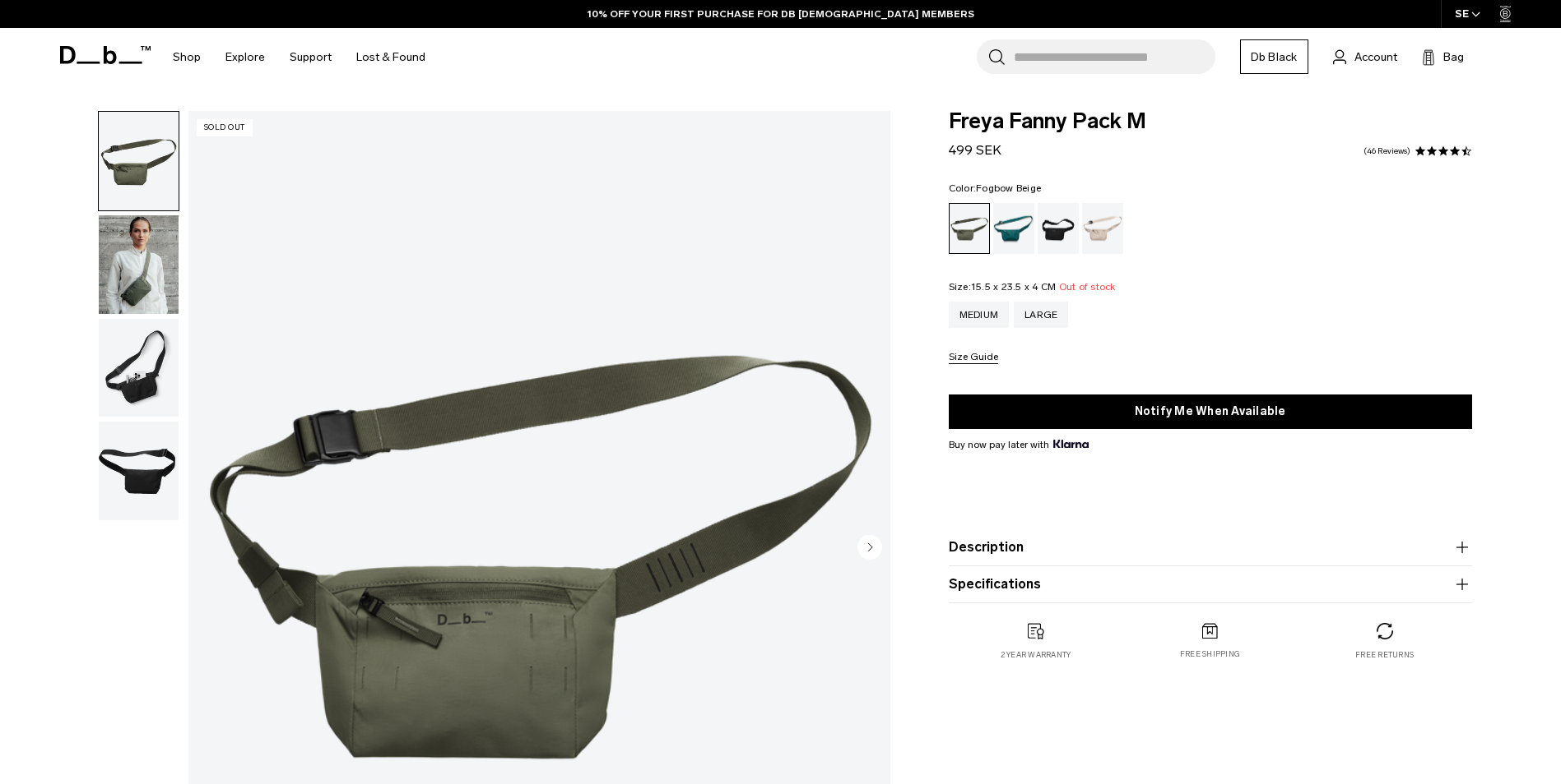
click at [1114, 236] on div "Fogbow Beige" at bounding box center [1103, 229] width 42 height 51
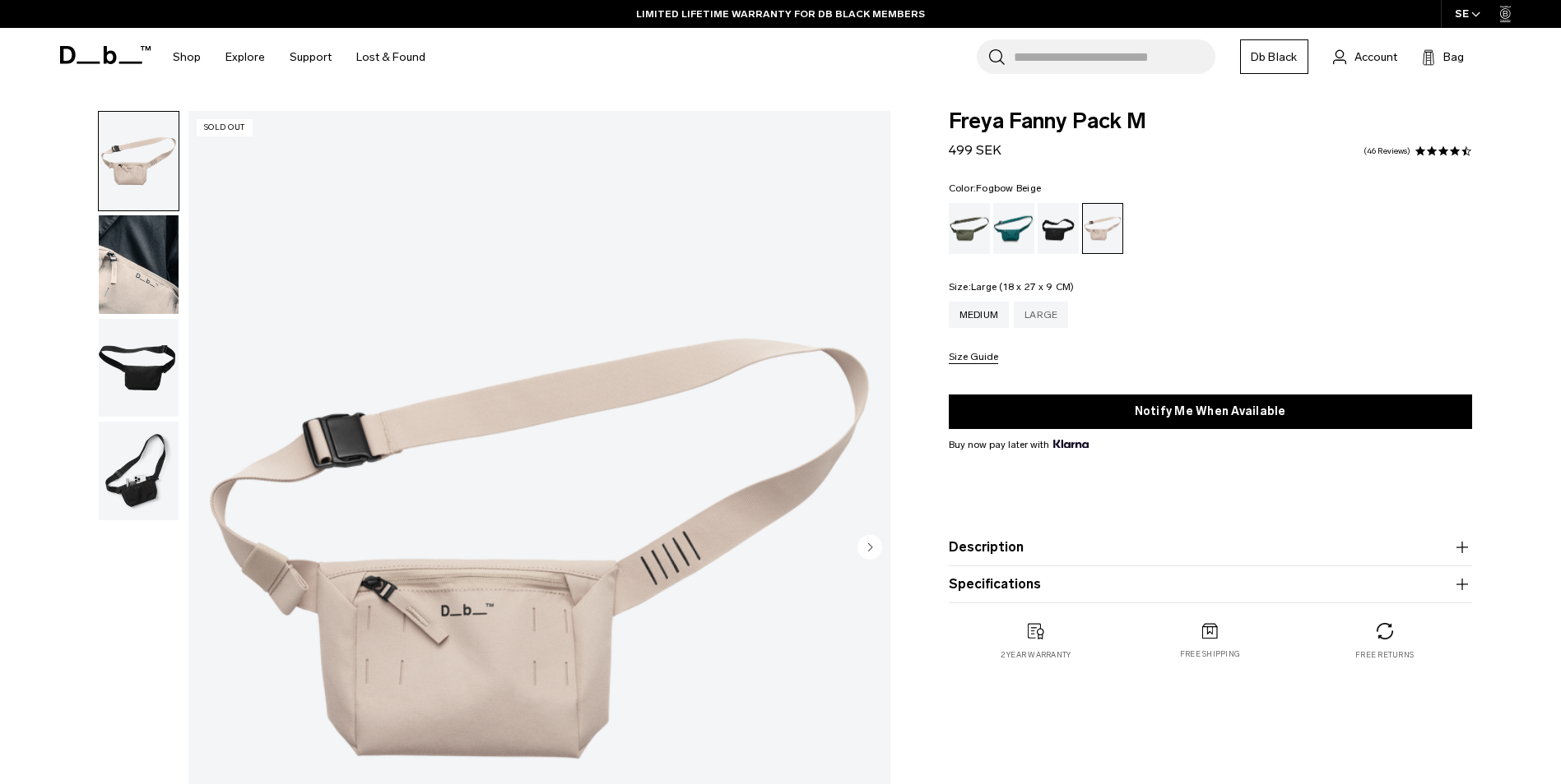
click at [1058, 322] on div "Large" at bounding box center [1040, 315] width 54 height 26
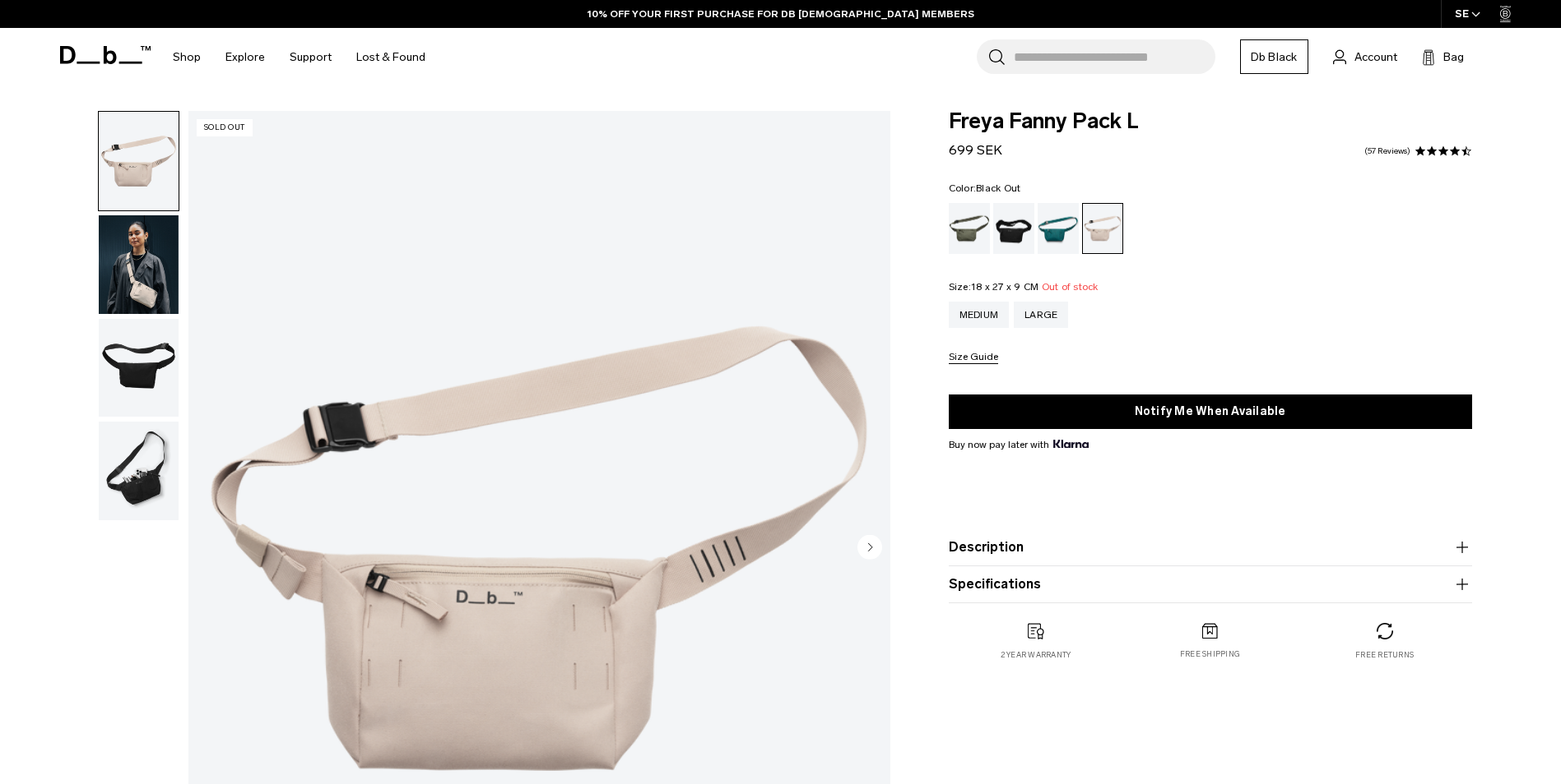
click at [1029, 230] on div "Black Out" at bounding box center [1013, 229] width 42 height 51
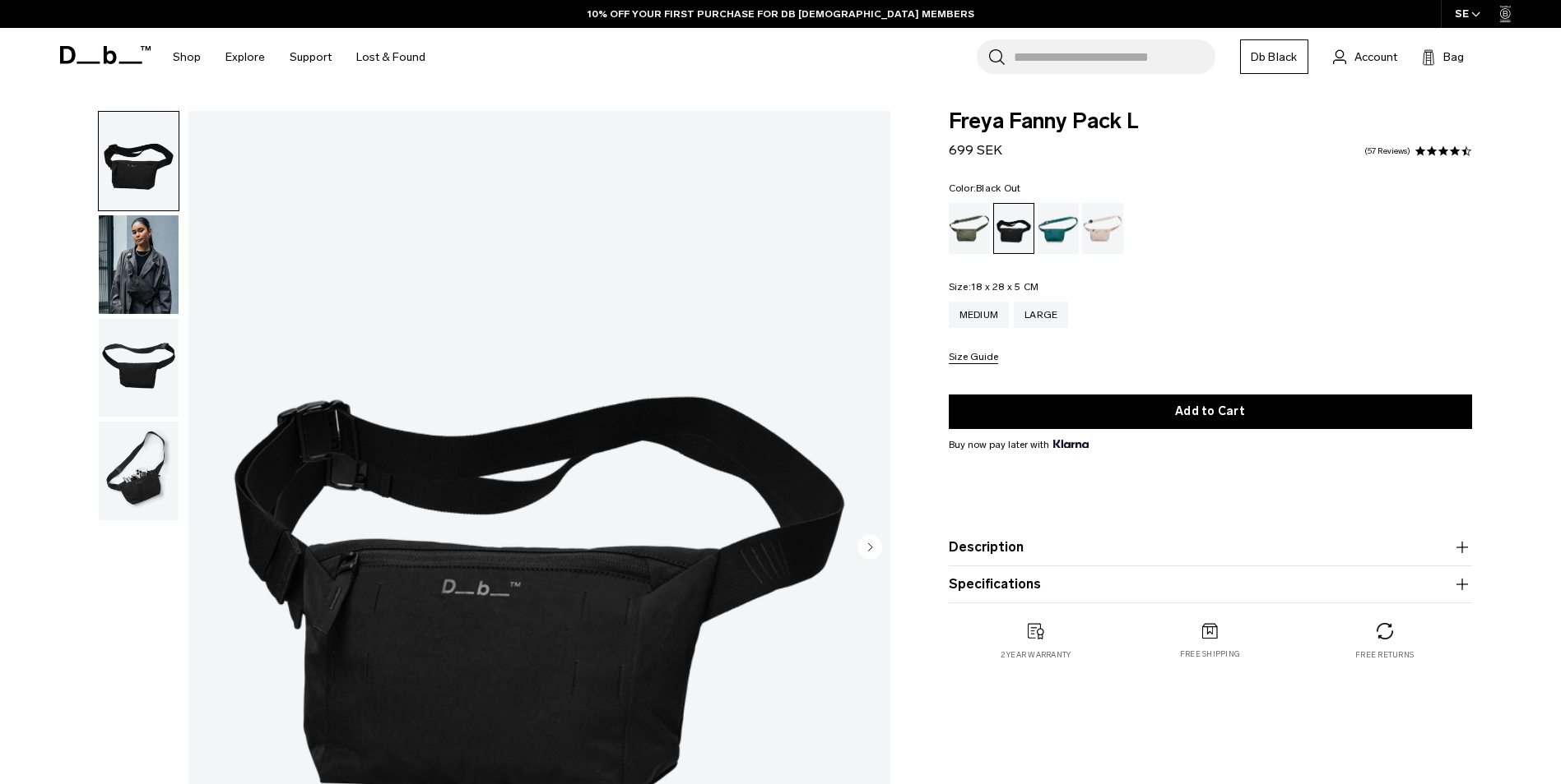
click at [120, 289] on img "button" at bounding box center [138, 265] width 80 height 99
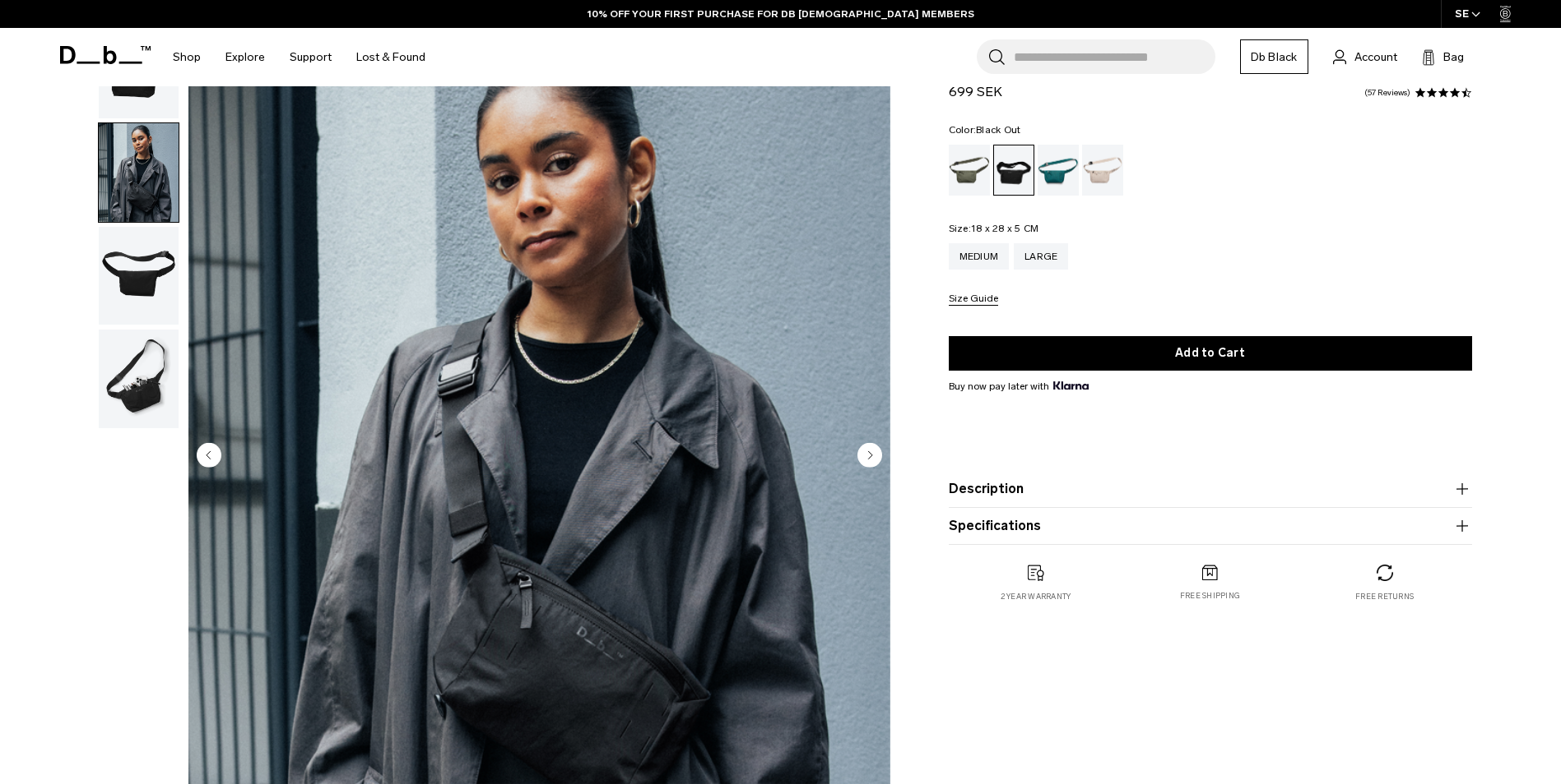
scroll to position [246, 0]
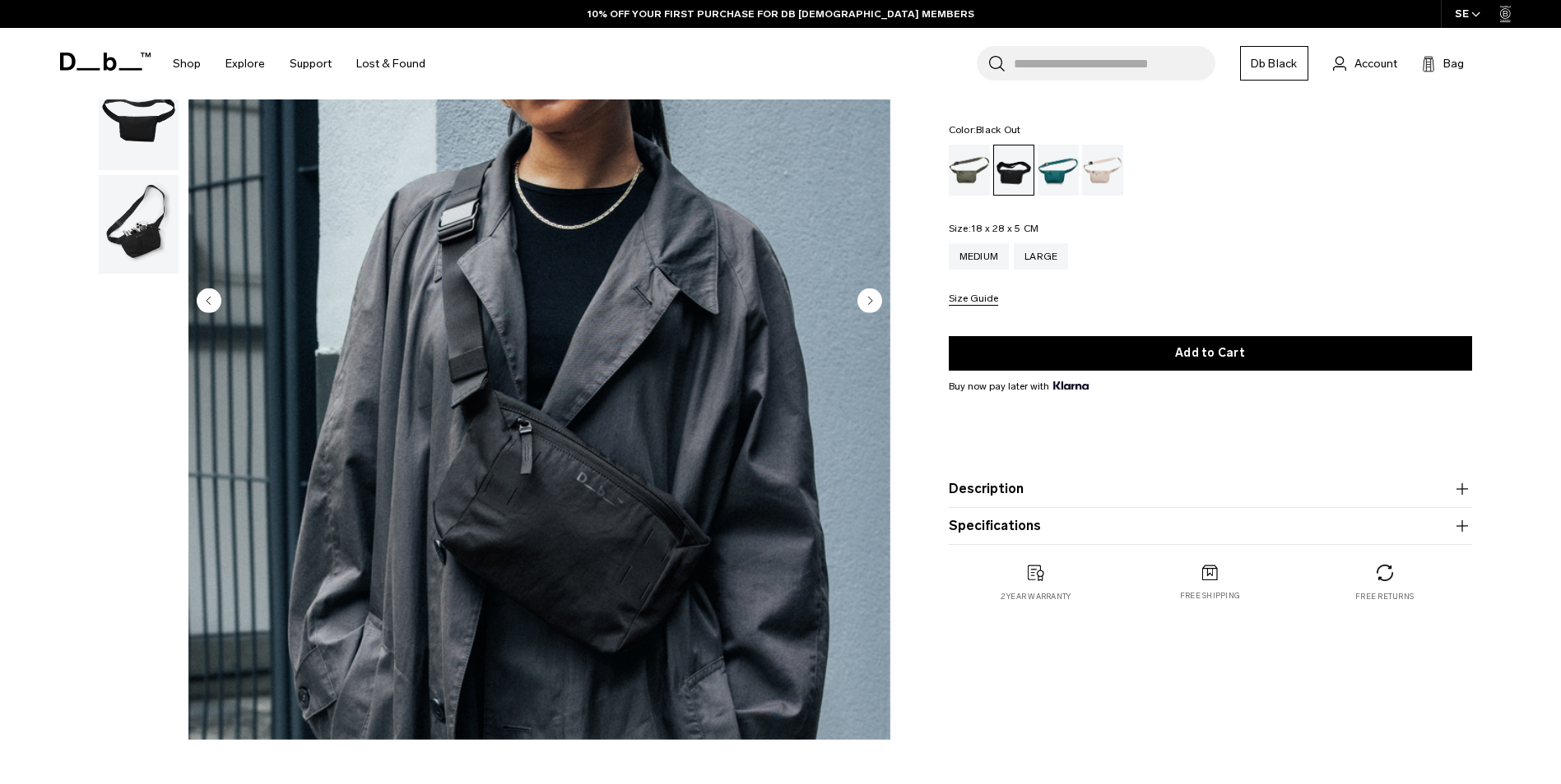
click at [115, 248] on img "button" at bounding box center [138, 224] width 80 height 99
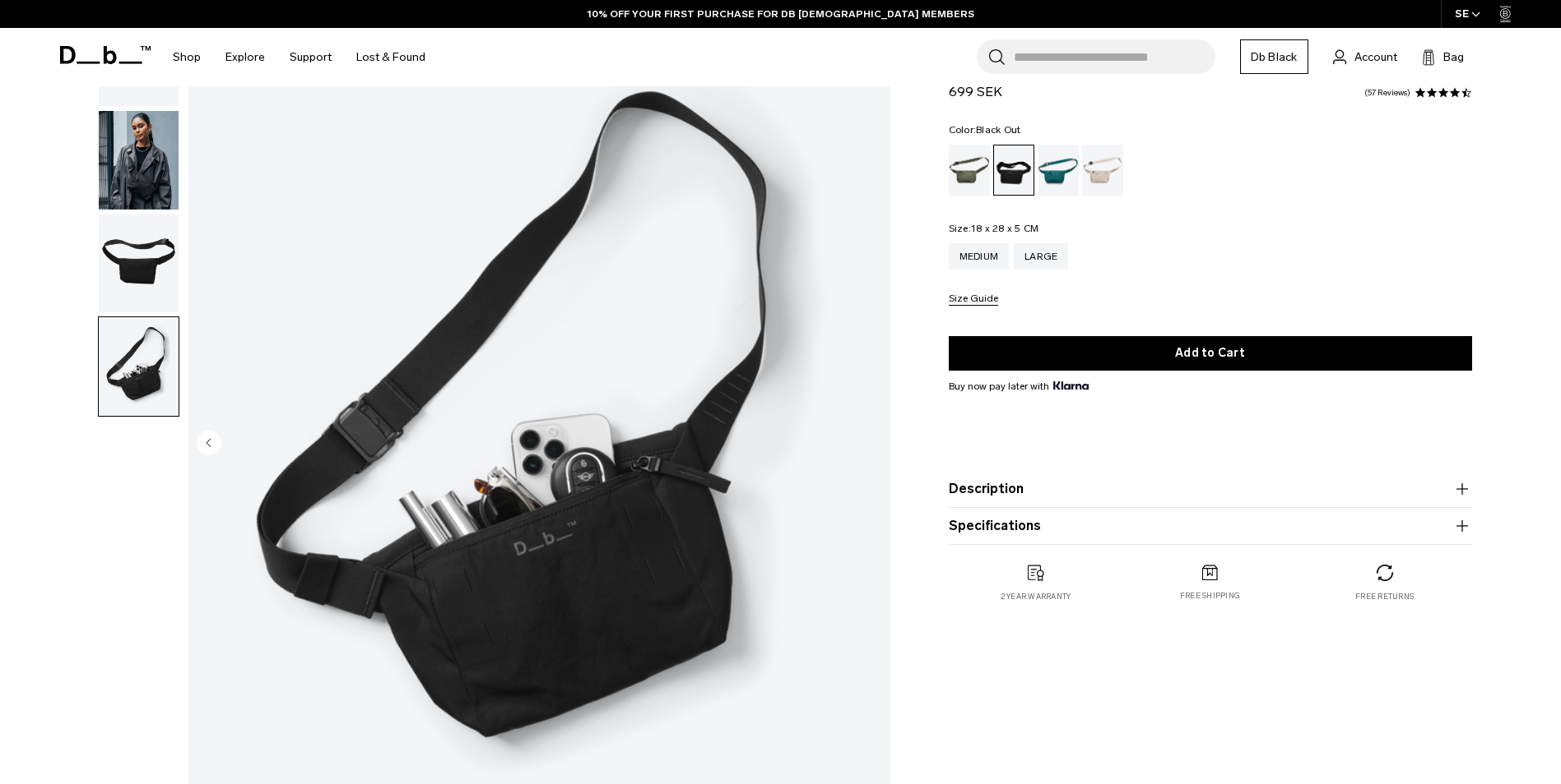
scroll to position [82, 0]
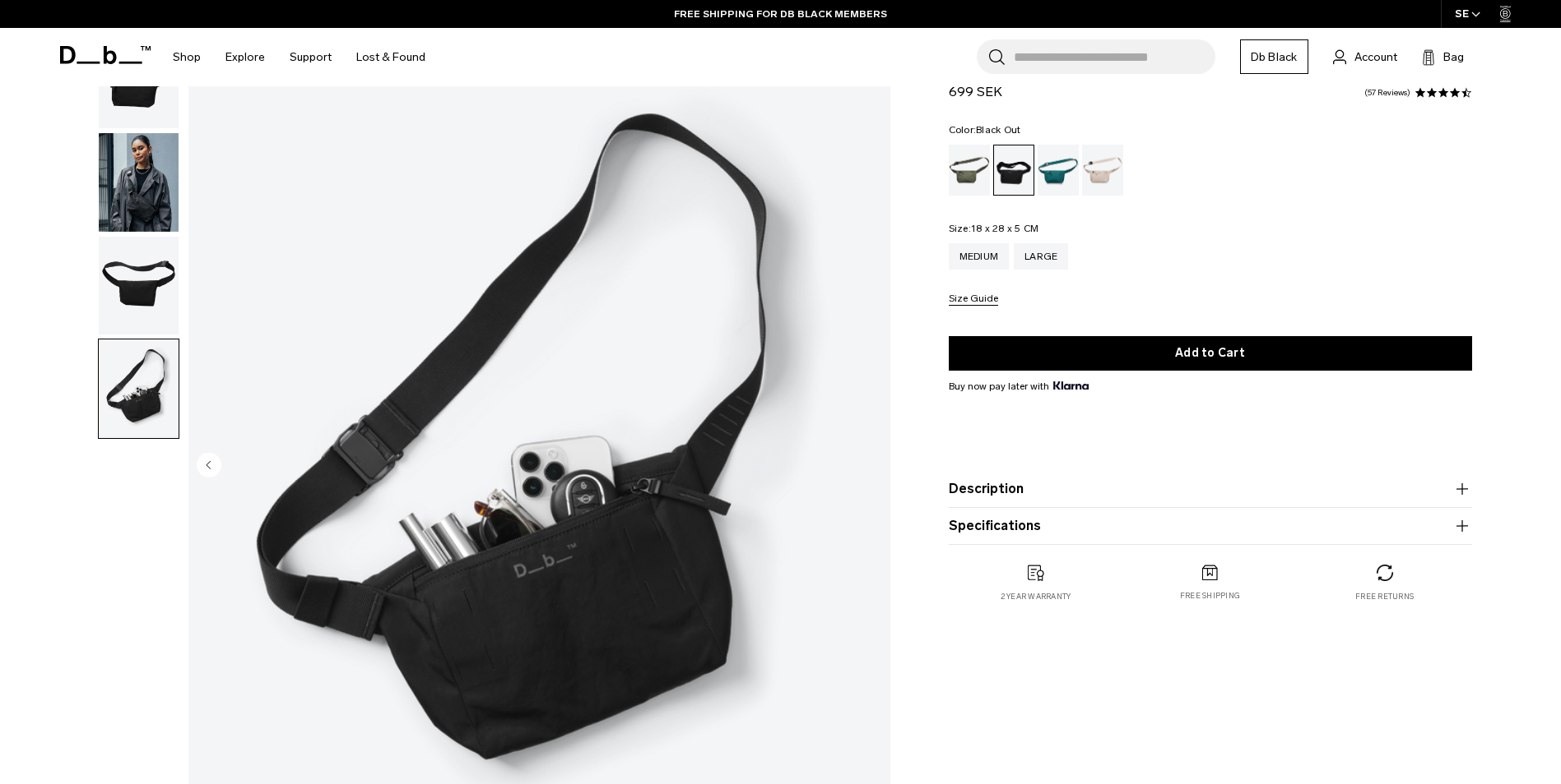
click at [134, 185] on img "button" at bounding box center [138, 183] width 80 height 99
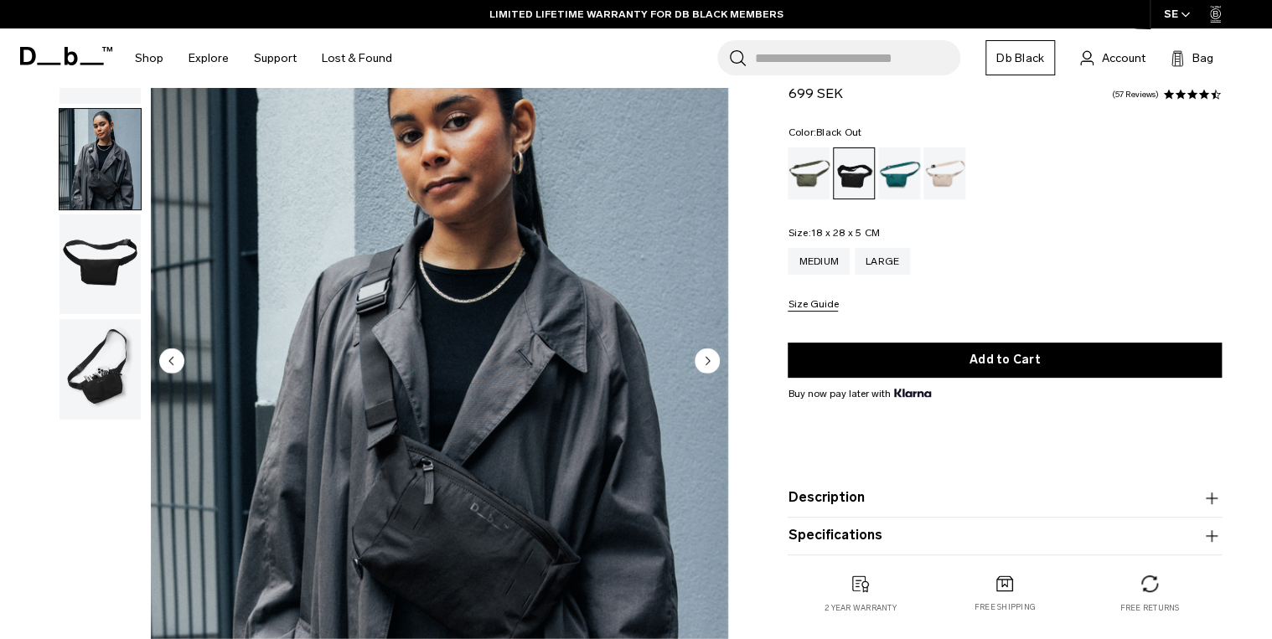
scroll to position [134, 0]
